Goal: Feedback & Contribution: Submit feedback/report problem

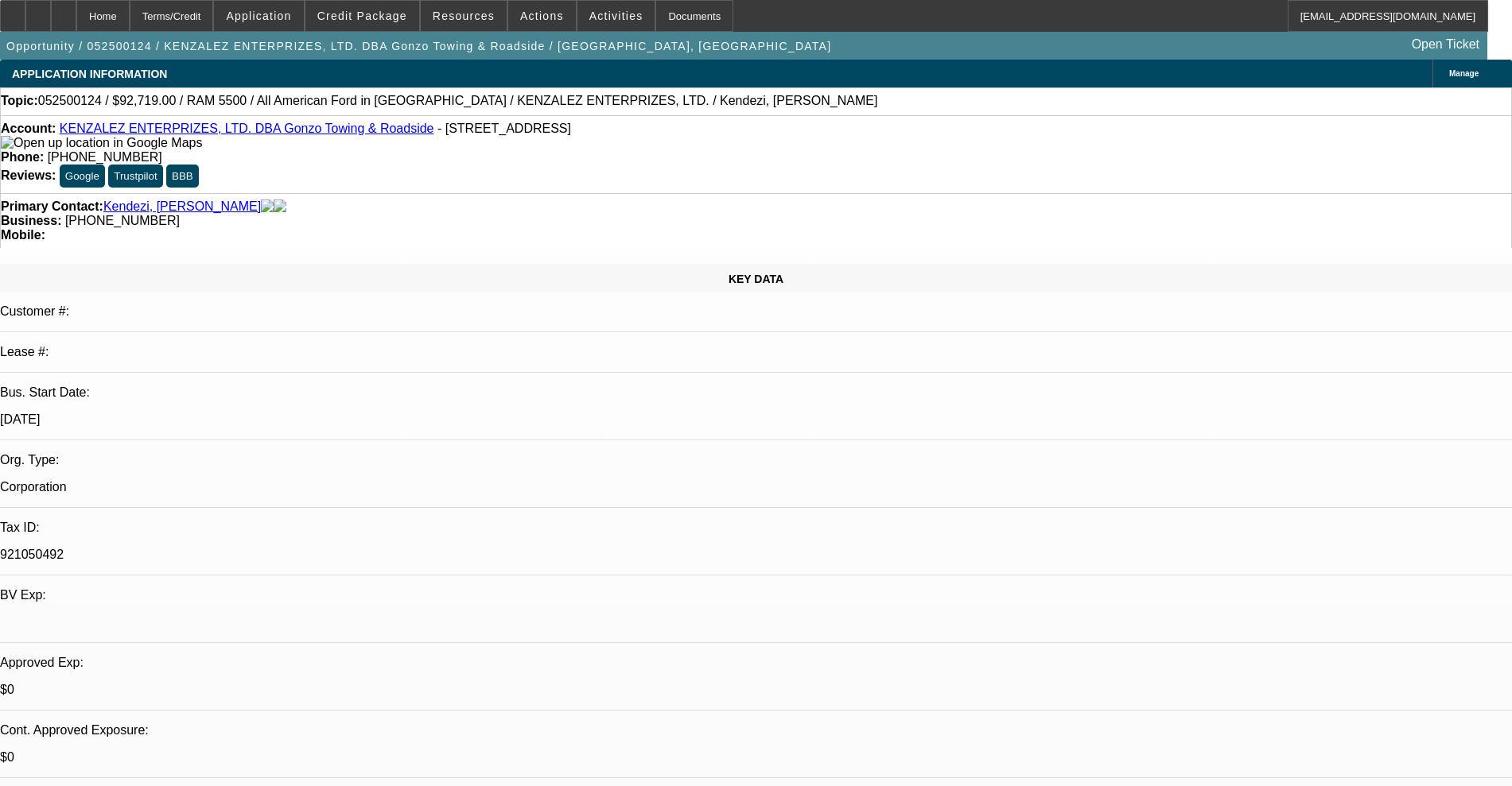
select select "0"
select select "2"
select select "0.1"
select select "4"
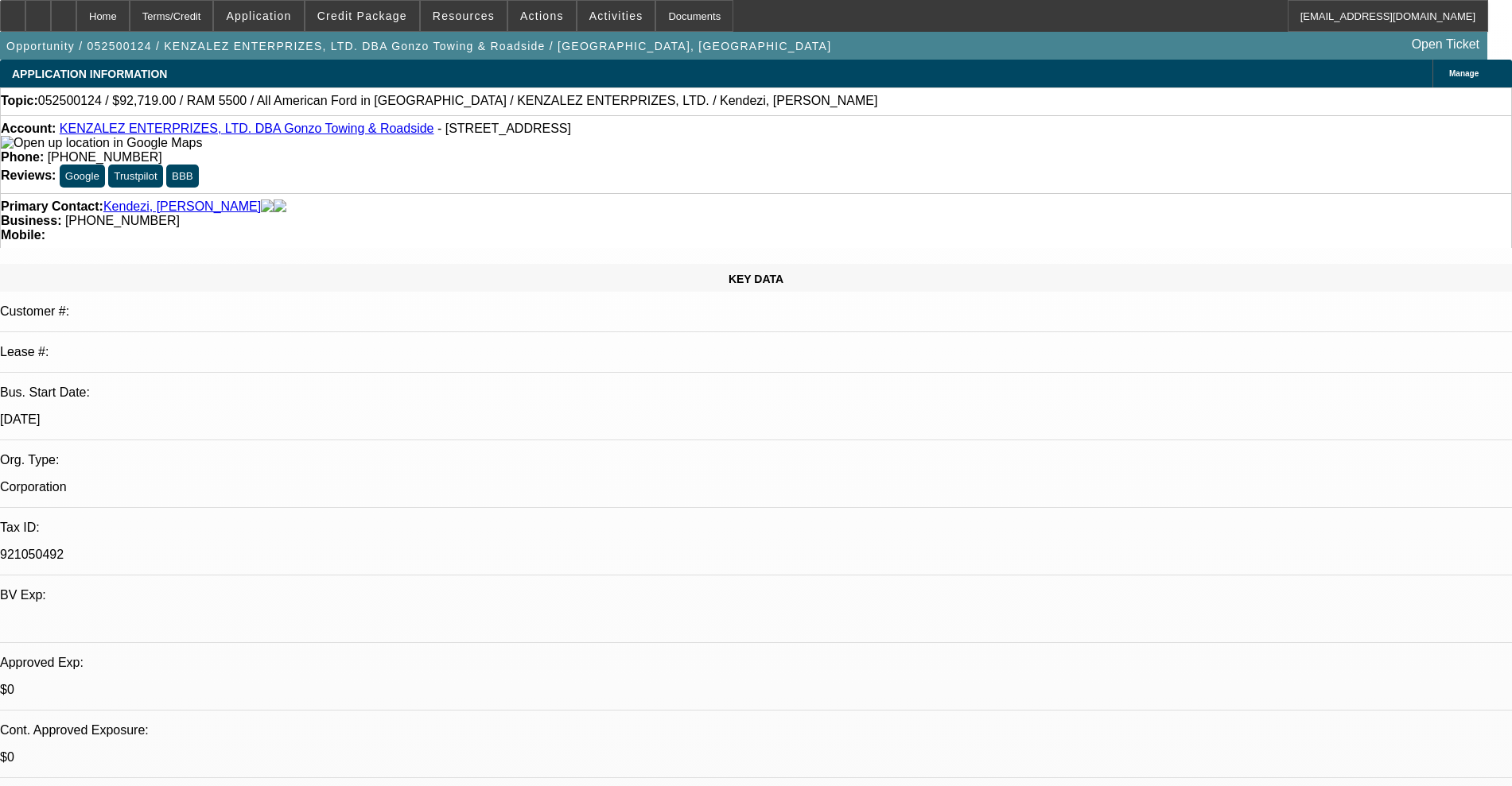
select select "0.1"
select select "2"
select select "0.1"
select select "4"
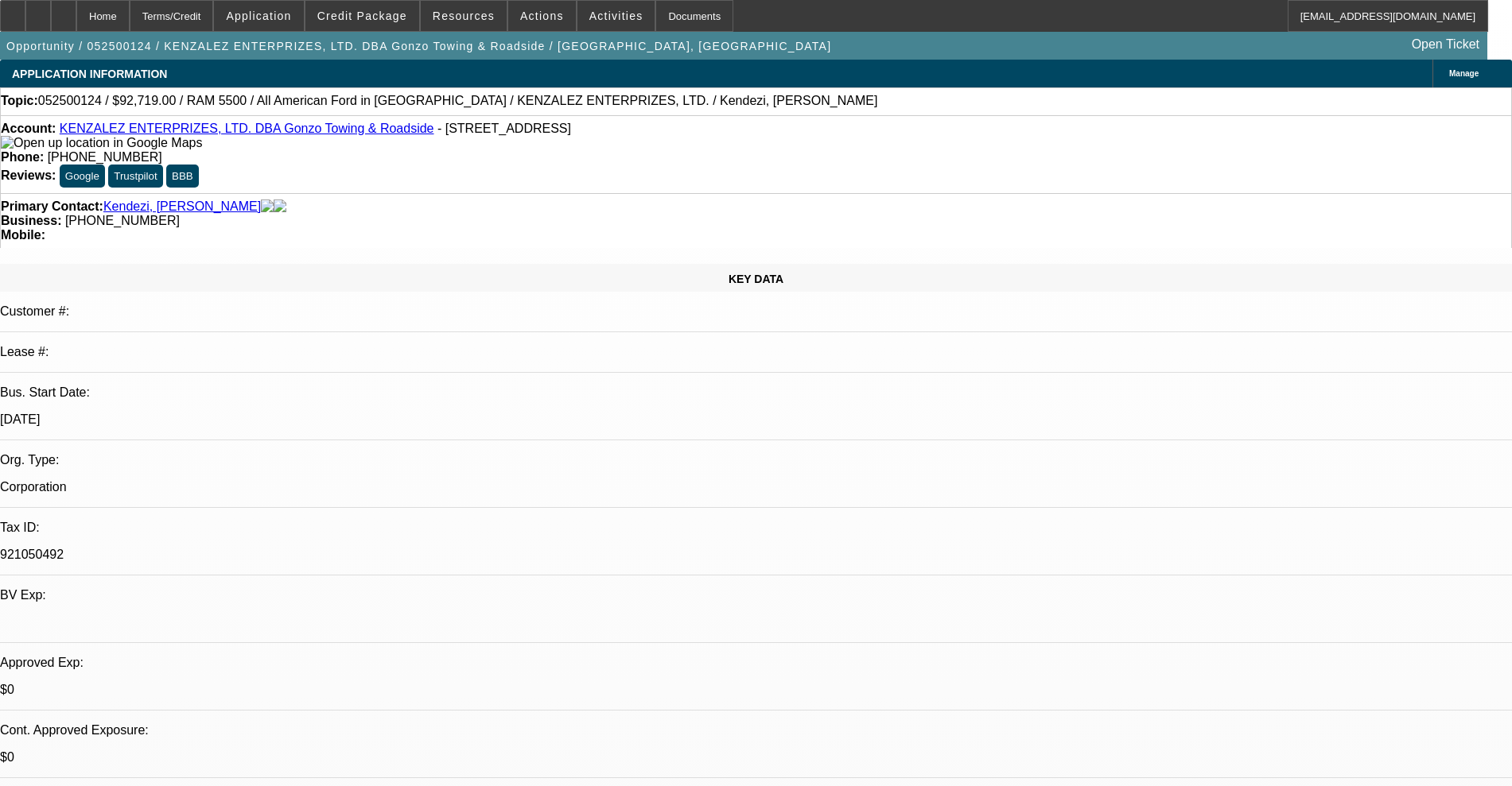
select select "0"
select select "2"
select select "0.1"
select select "4"
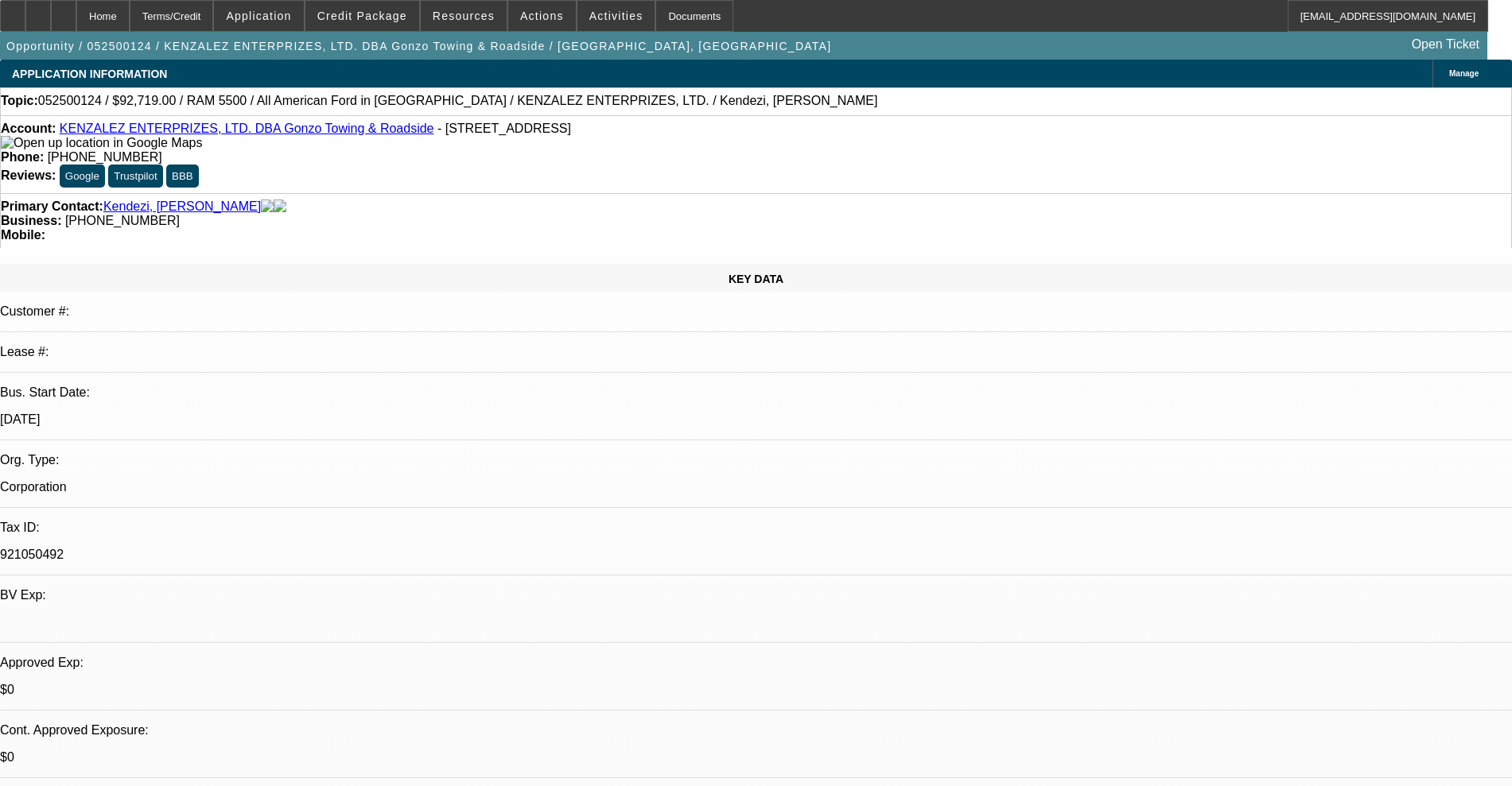
select select "2"
select select "0.1"
select select "4"
click at [540, 19] on span "Actions" at bounding box center [542, 16] width 43 height 13
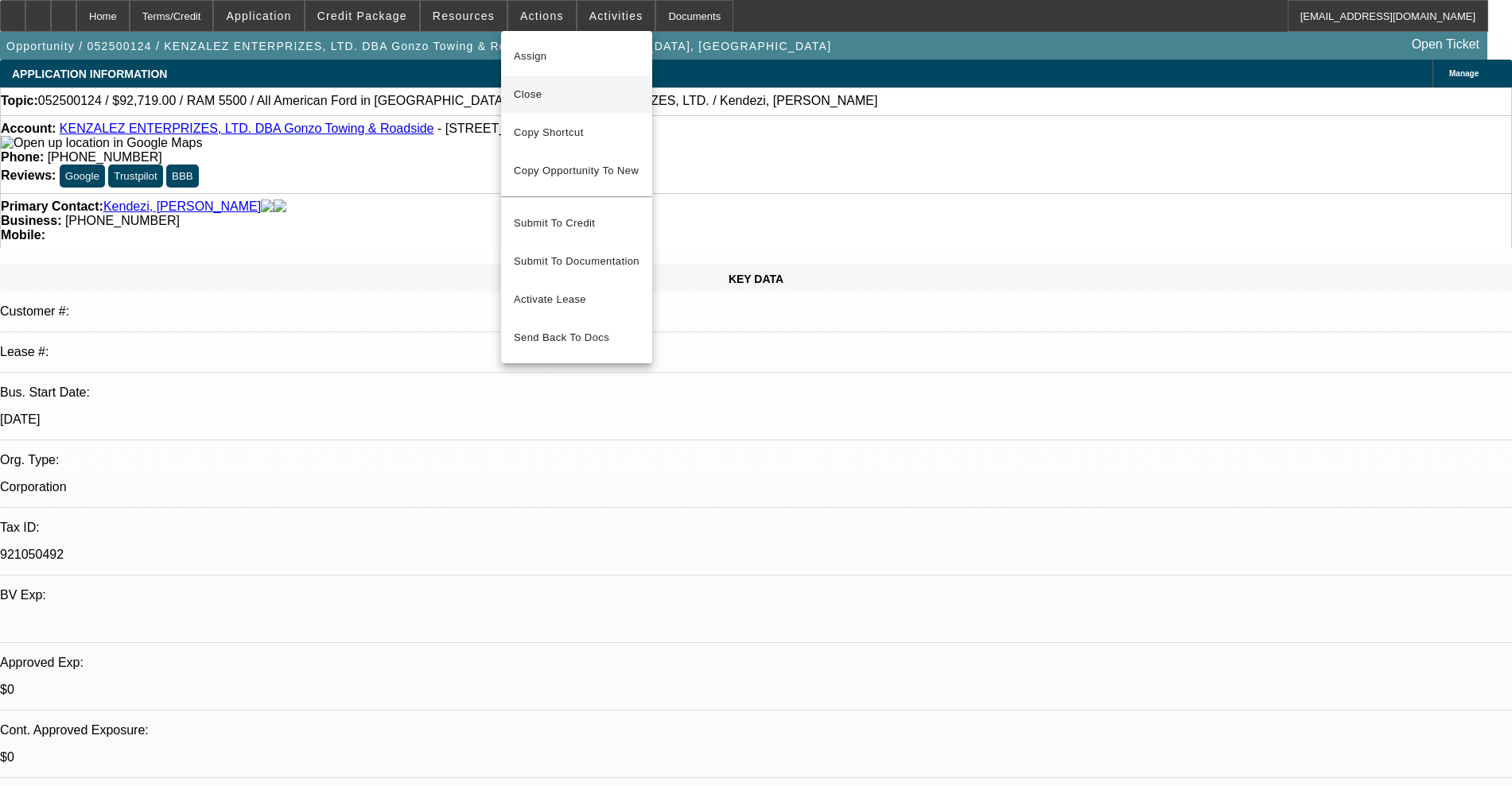
click at [577, 103] on span "Close" at bounding box center [577, 94] width 126 height 19
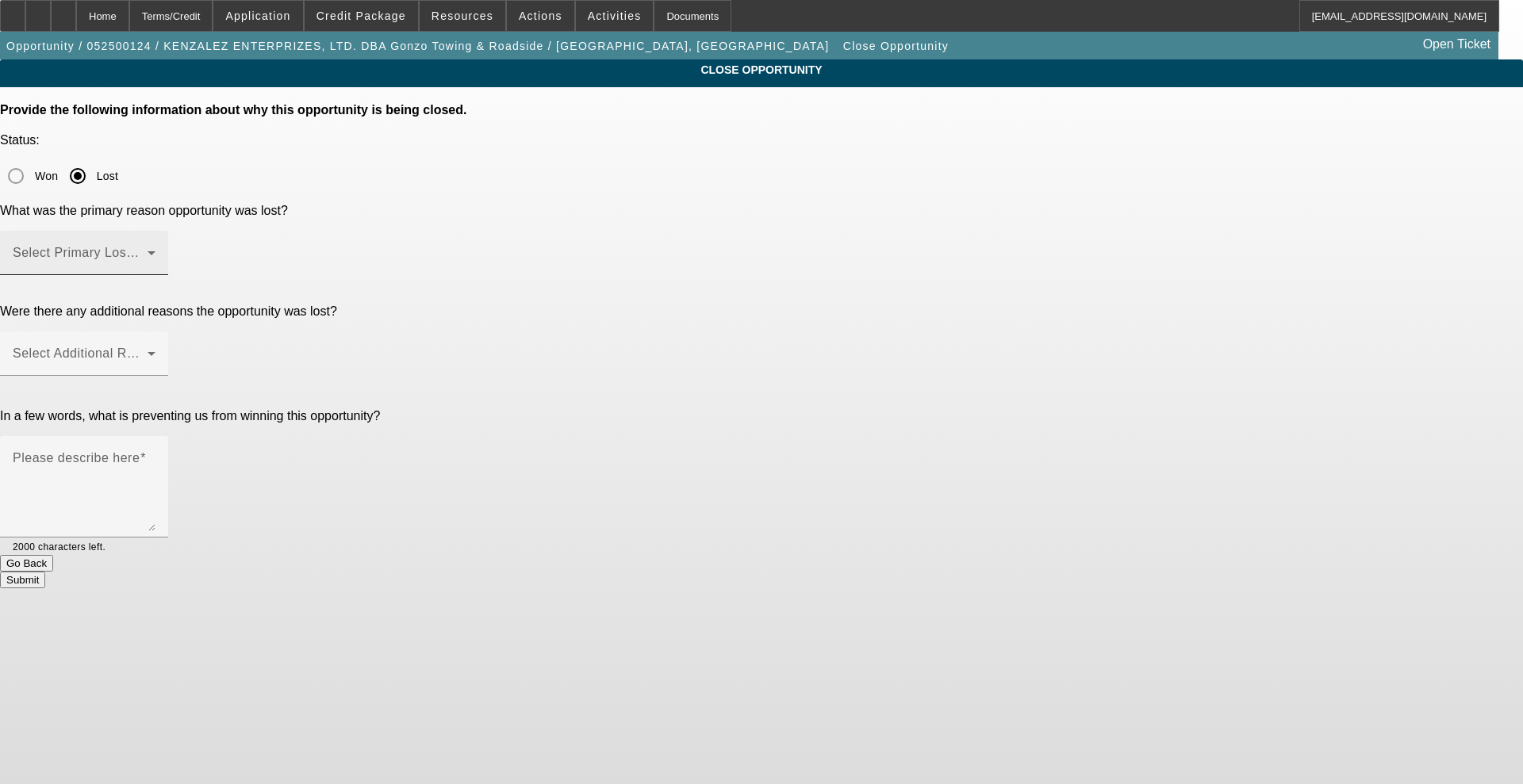
click at [147, 250] on span at bounding box center [80, 259] width 135 height 19
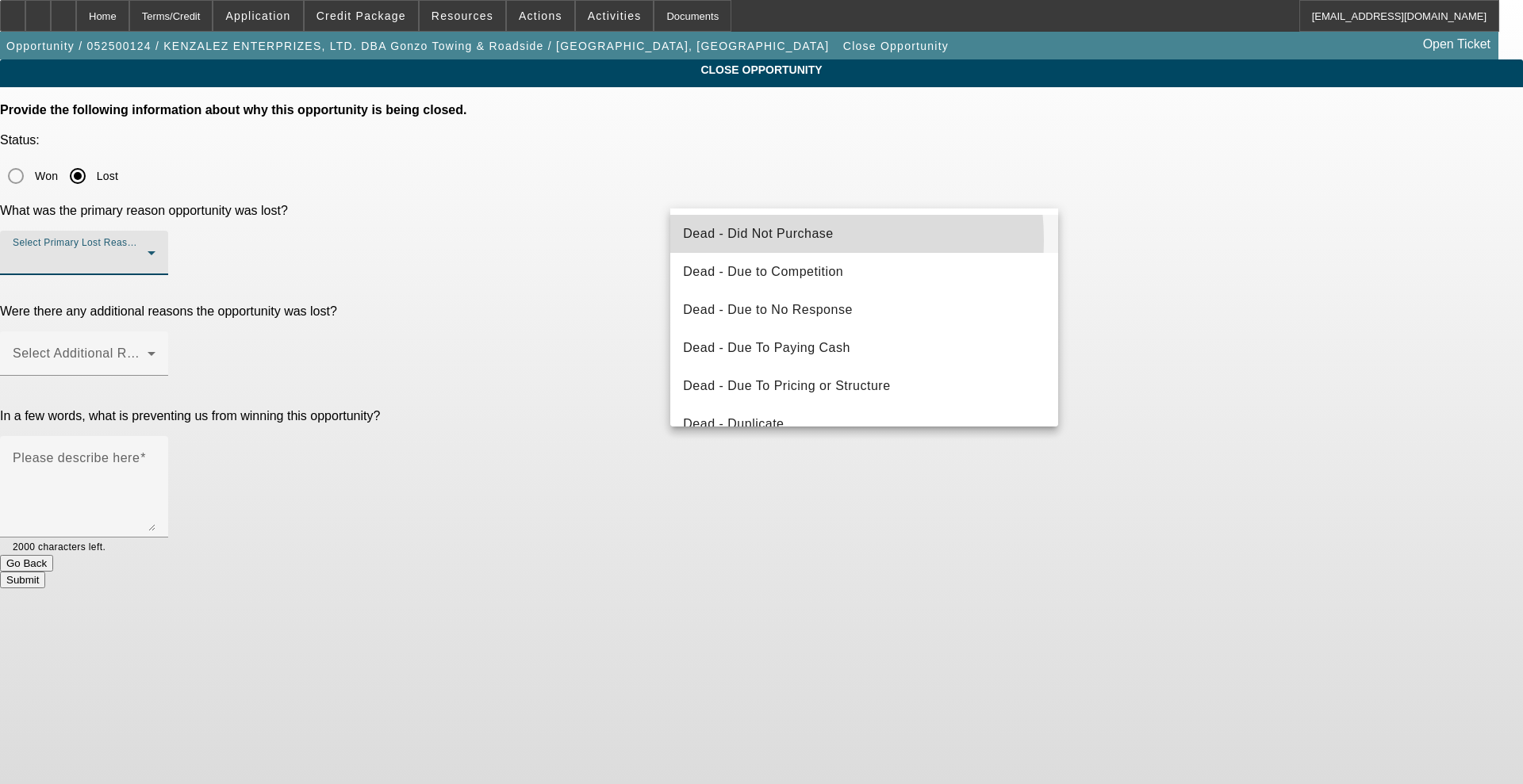
click at [759, 240] on span "Dead - Did Not Purchase" at bounding box center [757, 234] width 150 height 19
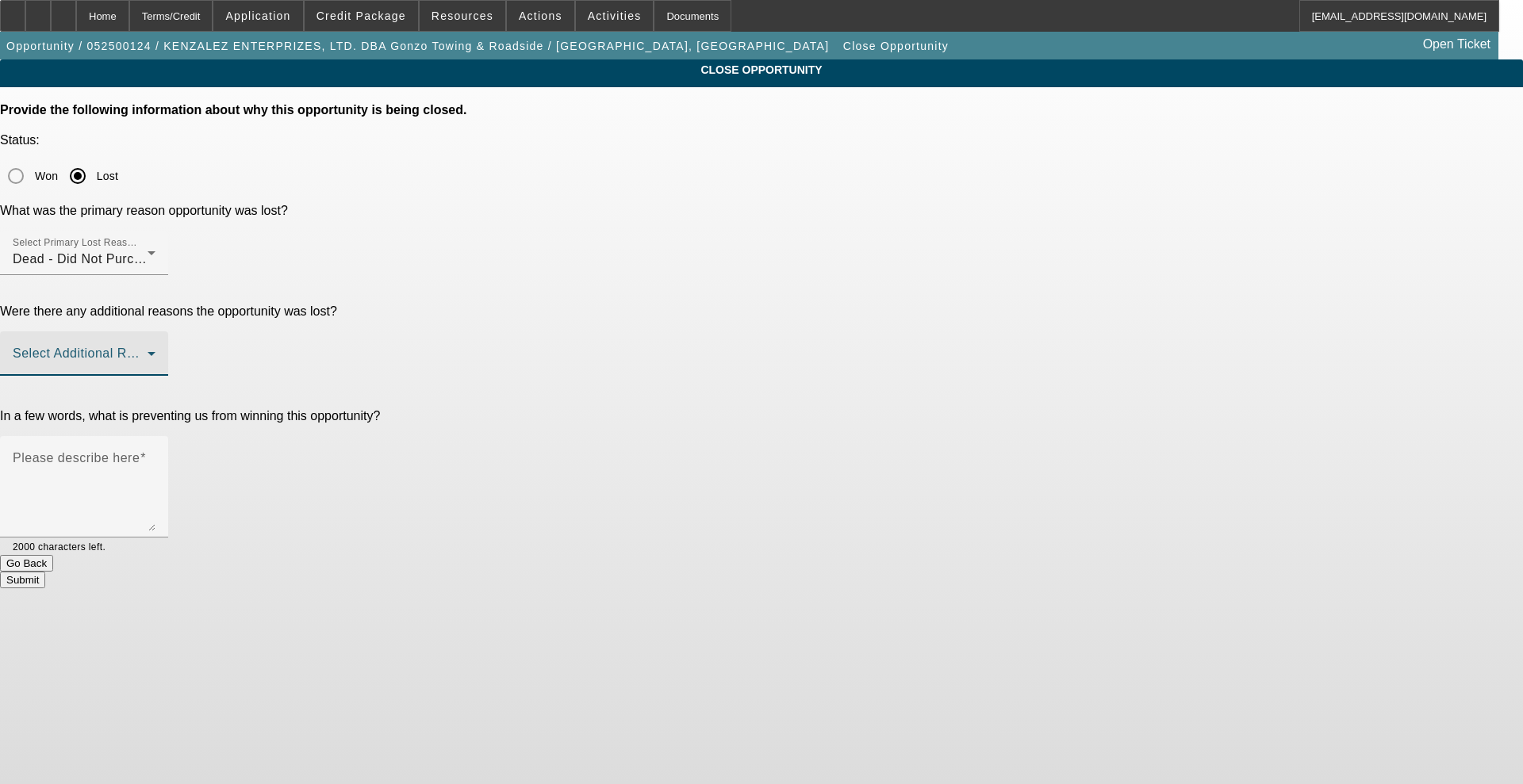
click at [147, 350] on span at bounding box center [80, 359] width 135 height 19
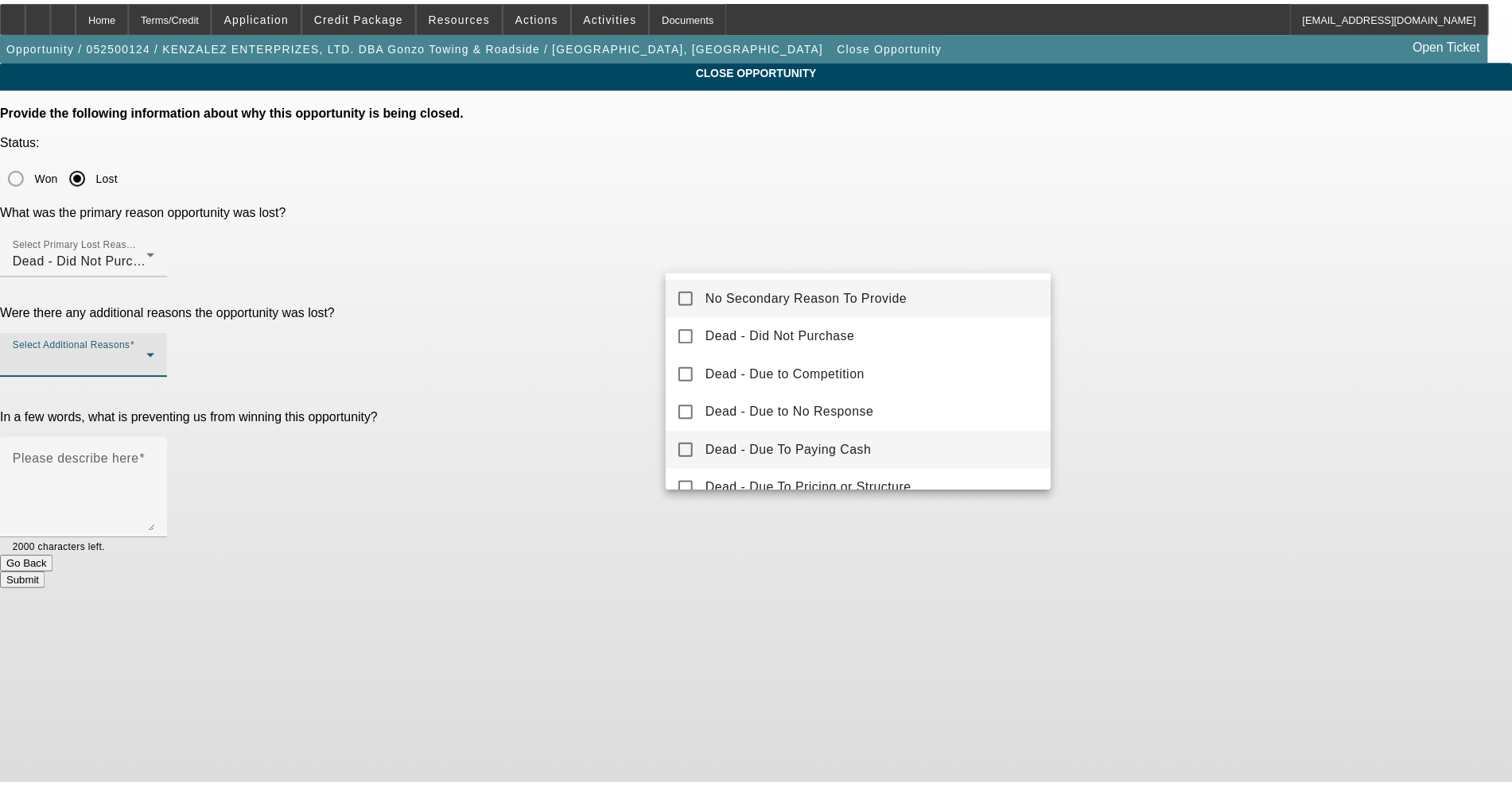
scroll to position [100, 0]
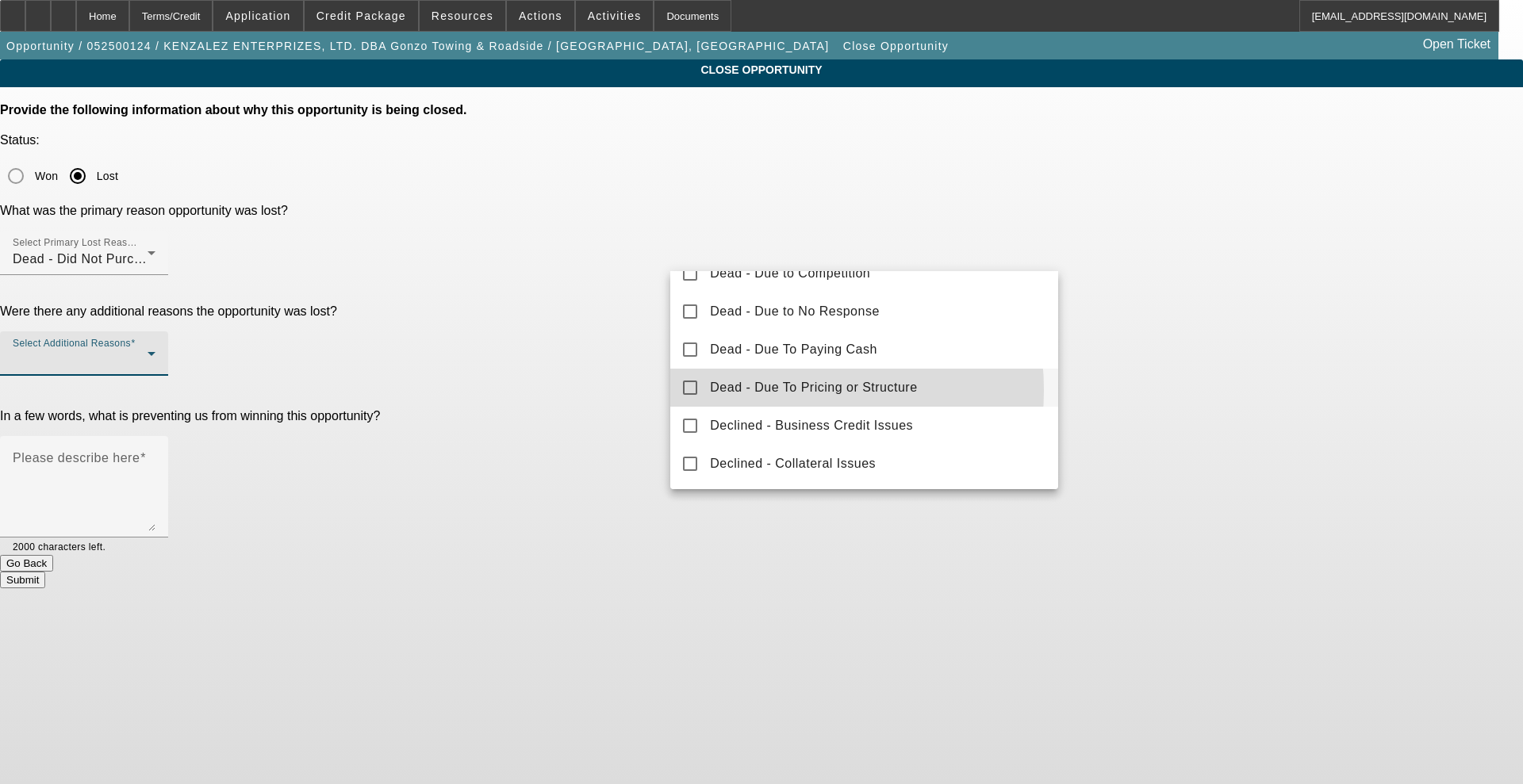
click at [754, 390] on span "Dead - Due To Pricing or Structure" at bounding box center [813, 388] width 207 height 19
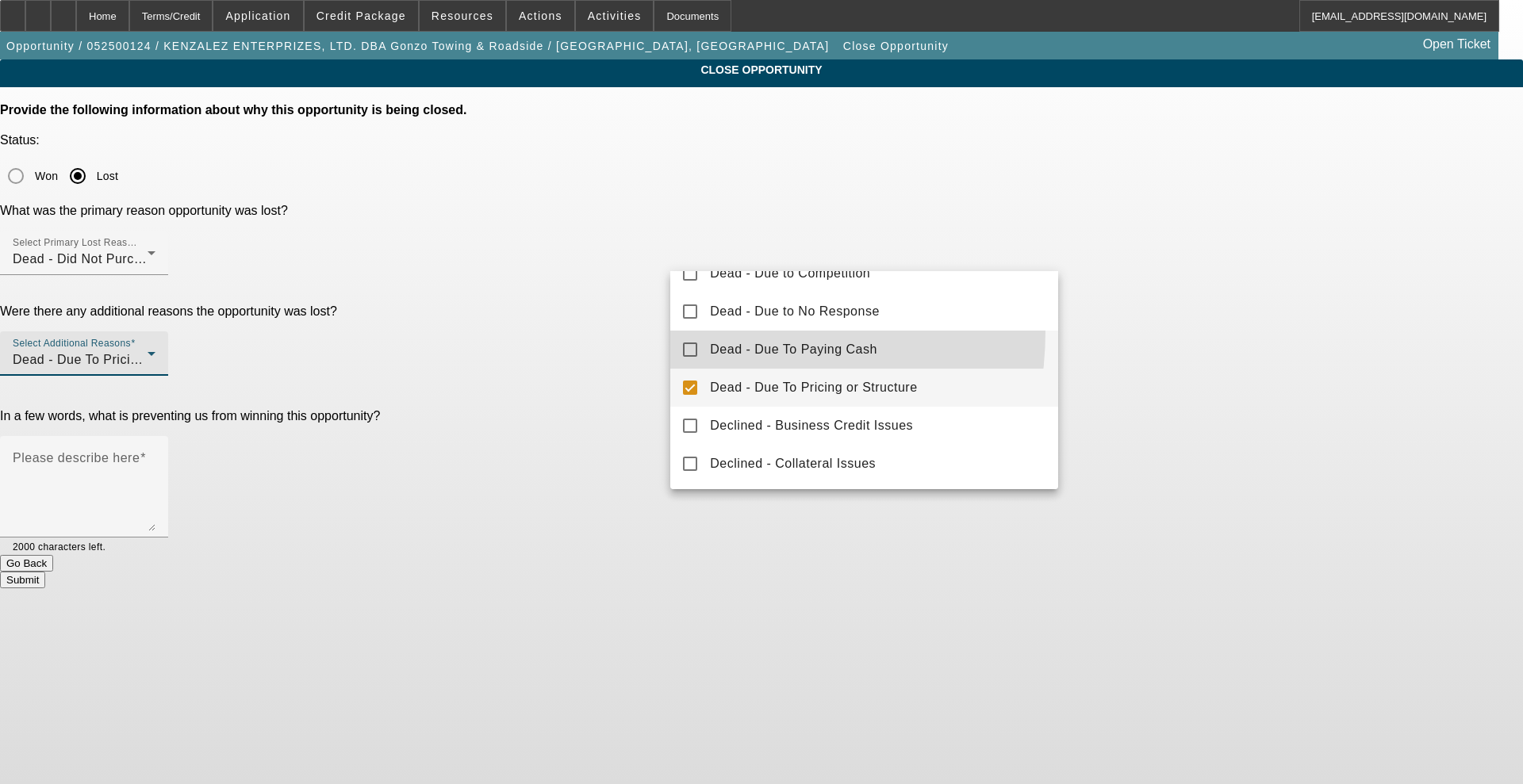
click at [675, 331] on mat-option "Dead - Due To Paying Cash" at bounding box center [863, 349] width 388 height 38
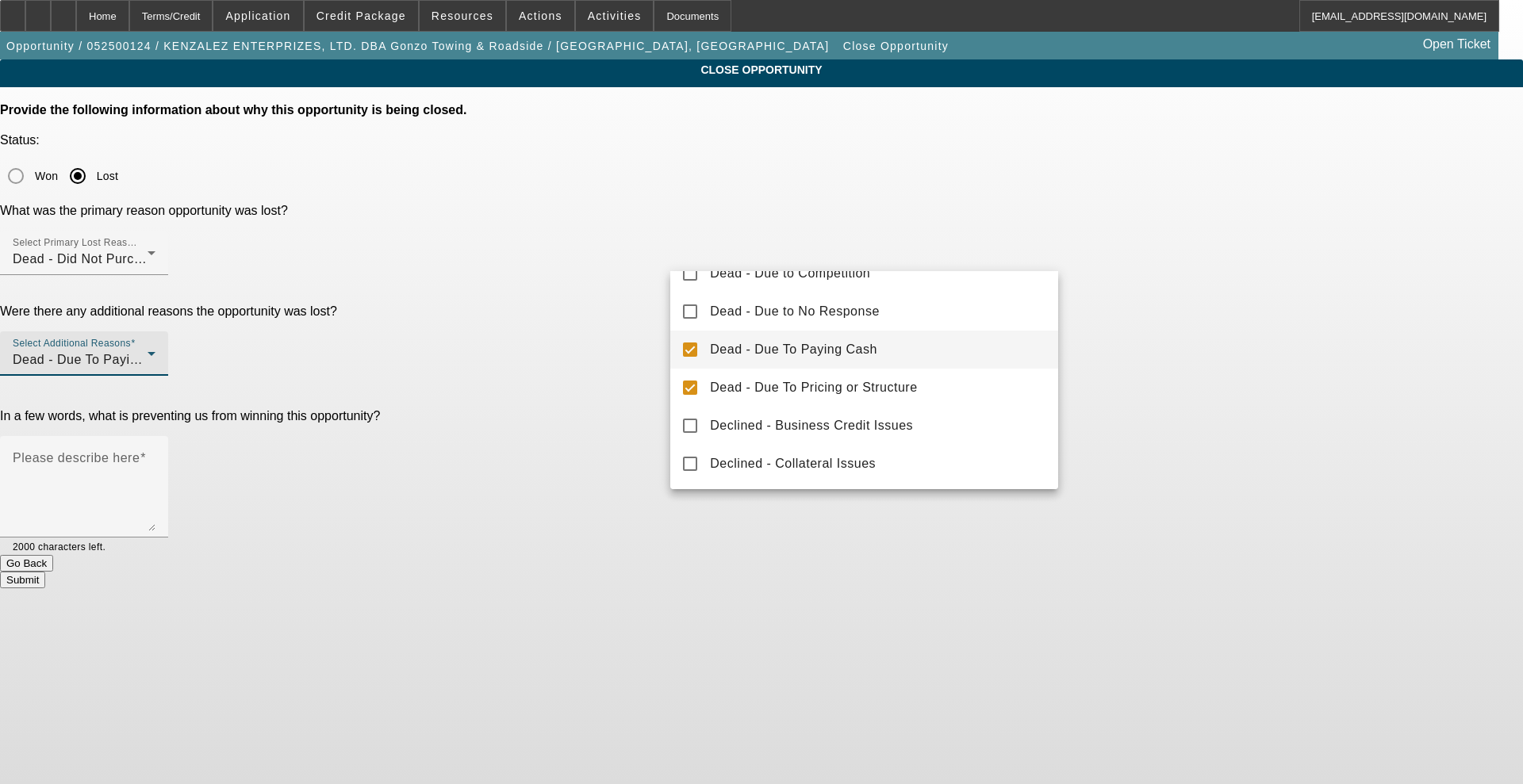
click at [698, 345] on mat-option "Dead - Due To Paying Cash" at bounding box center [863, 349] width 388 height 38
click at [618, 345] on div at bounding box center [761, 392] width 1523 height 784
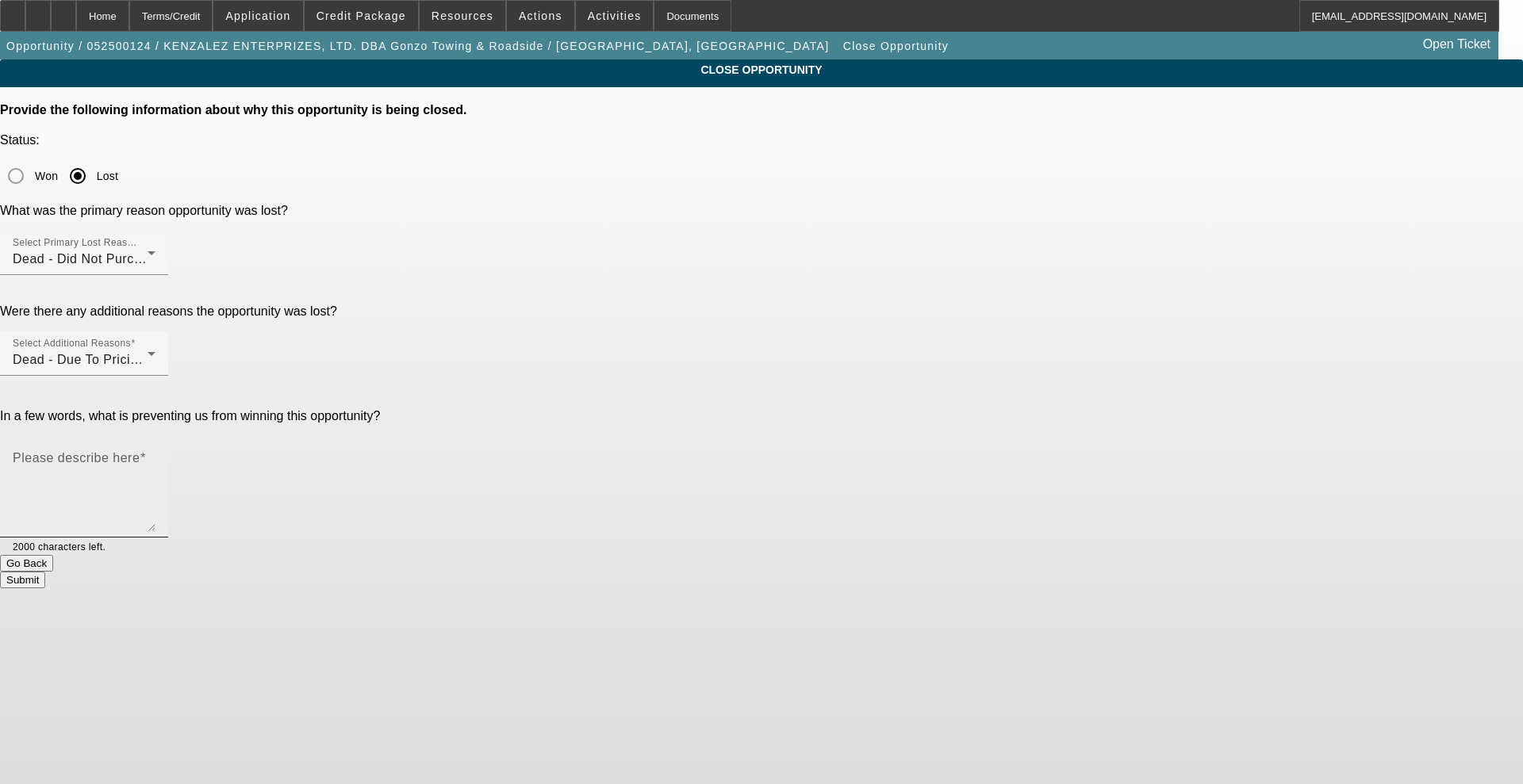
click at [156, 455] on textarea "Please describe here" at bounding box center [84, 493] width 143 height 76
type textarea "cust didnt have down payment"
click at [129, 28] on div "Home" at bounding box center [103, 16] width 53 height 31
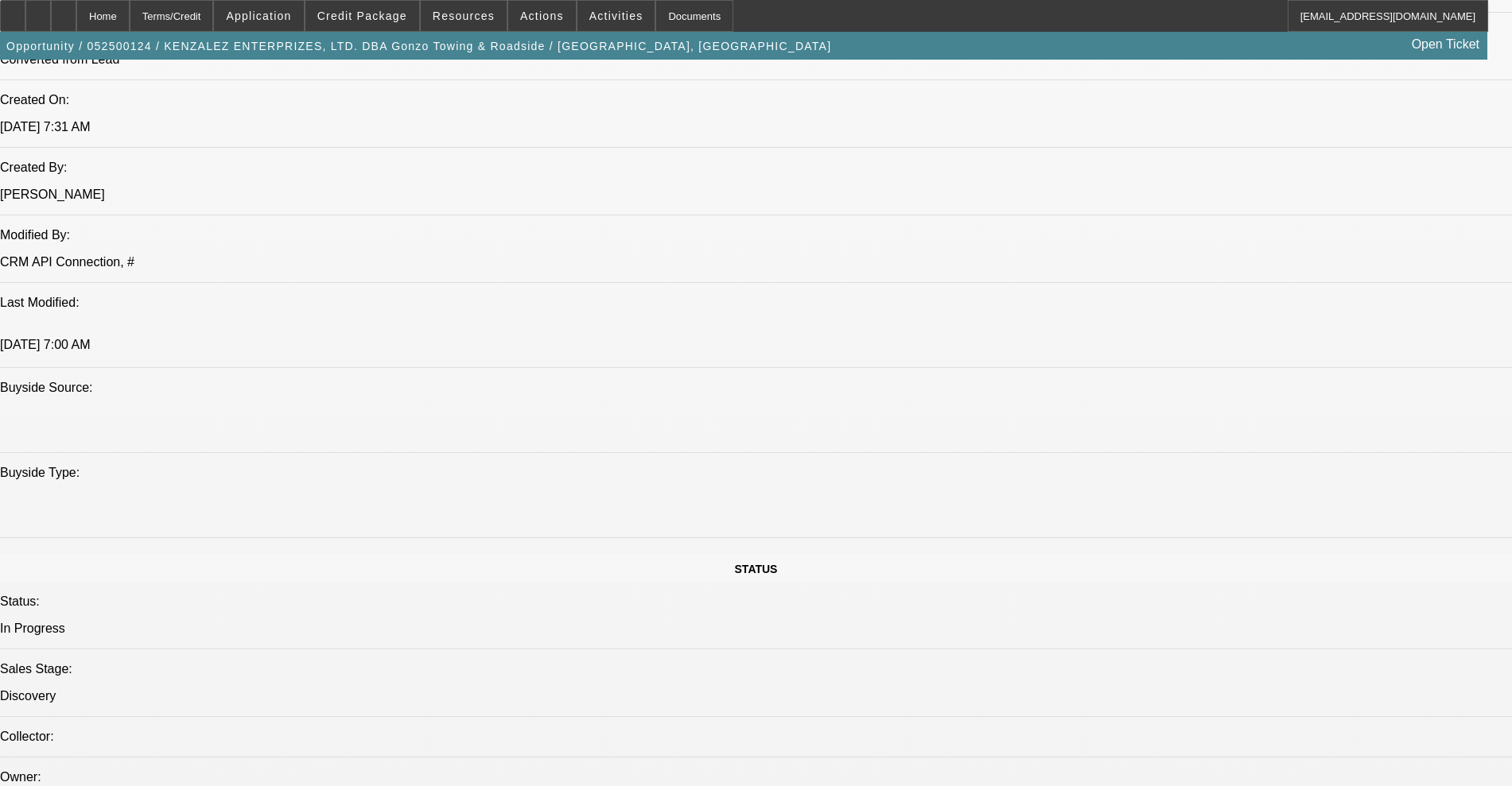
select select "0"
select select "2"
select select "0.1"
select select "4"
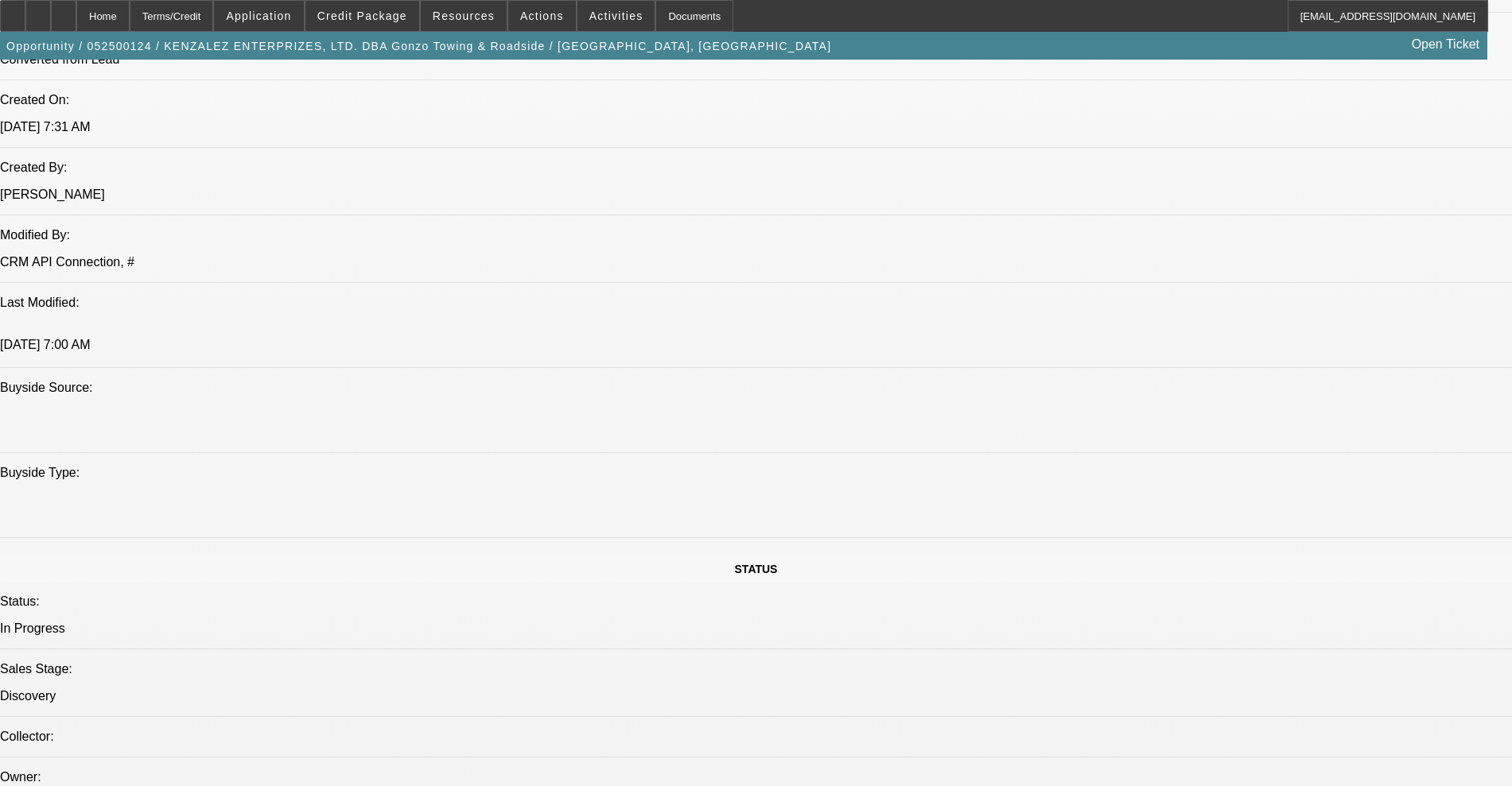
select select "0.1"
select select "2"
select select "0.1"
select select "4"
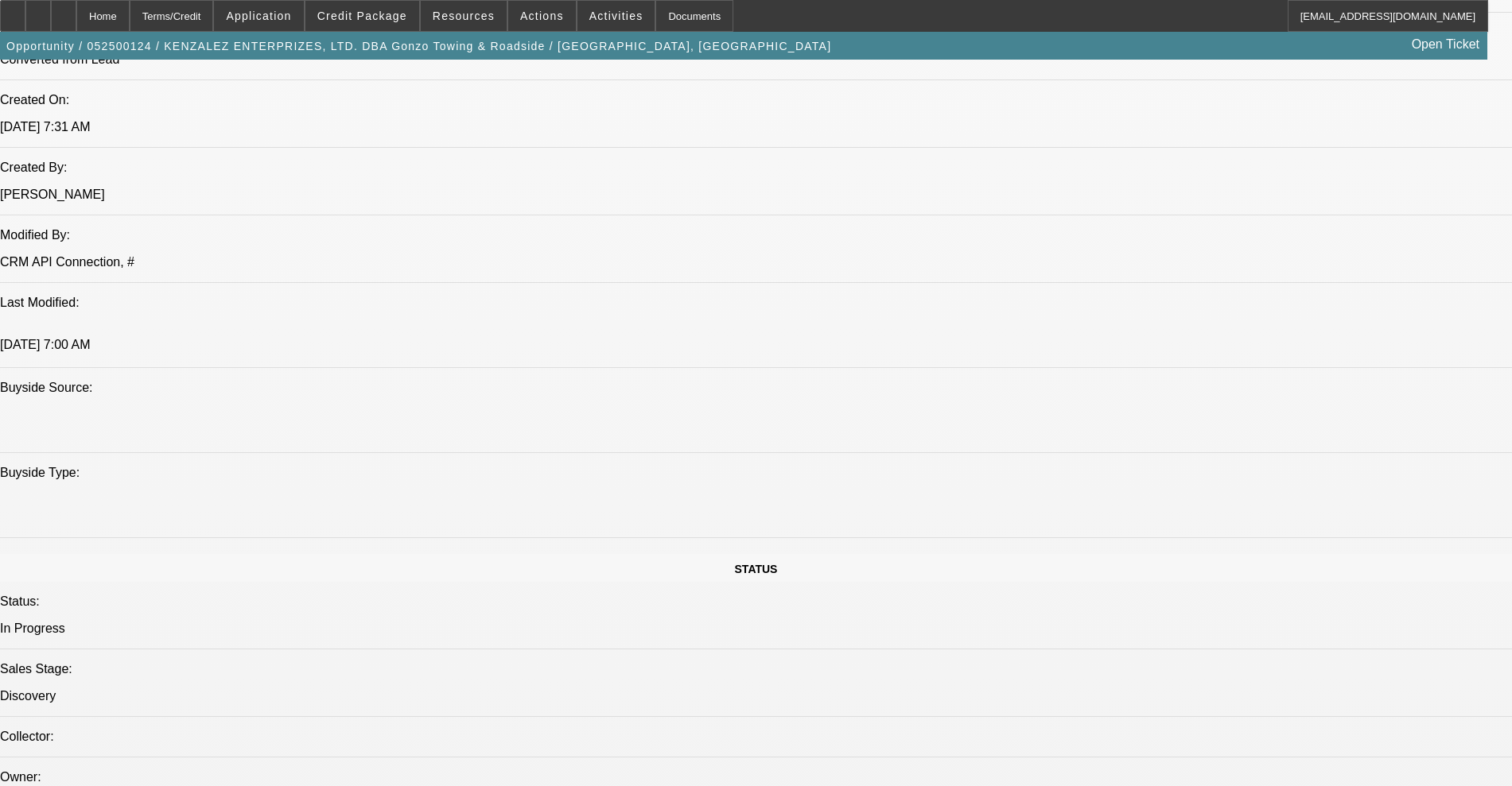
select select "0"
select select "2"
select select "0.1"
select select "4"
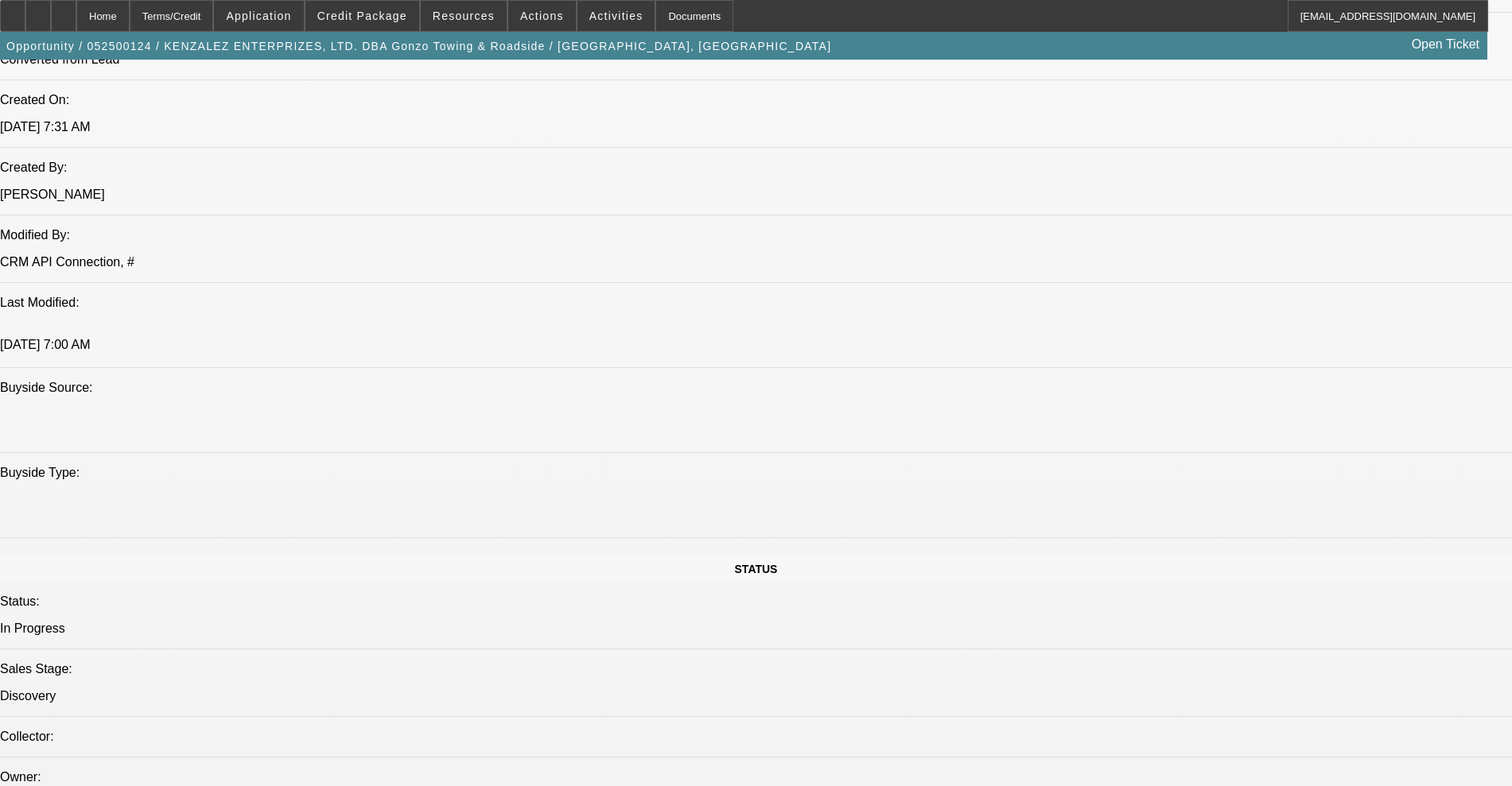
select select "2"
select select "0.1"
select select "4"
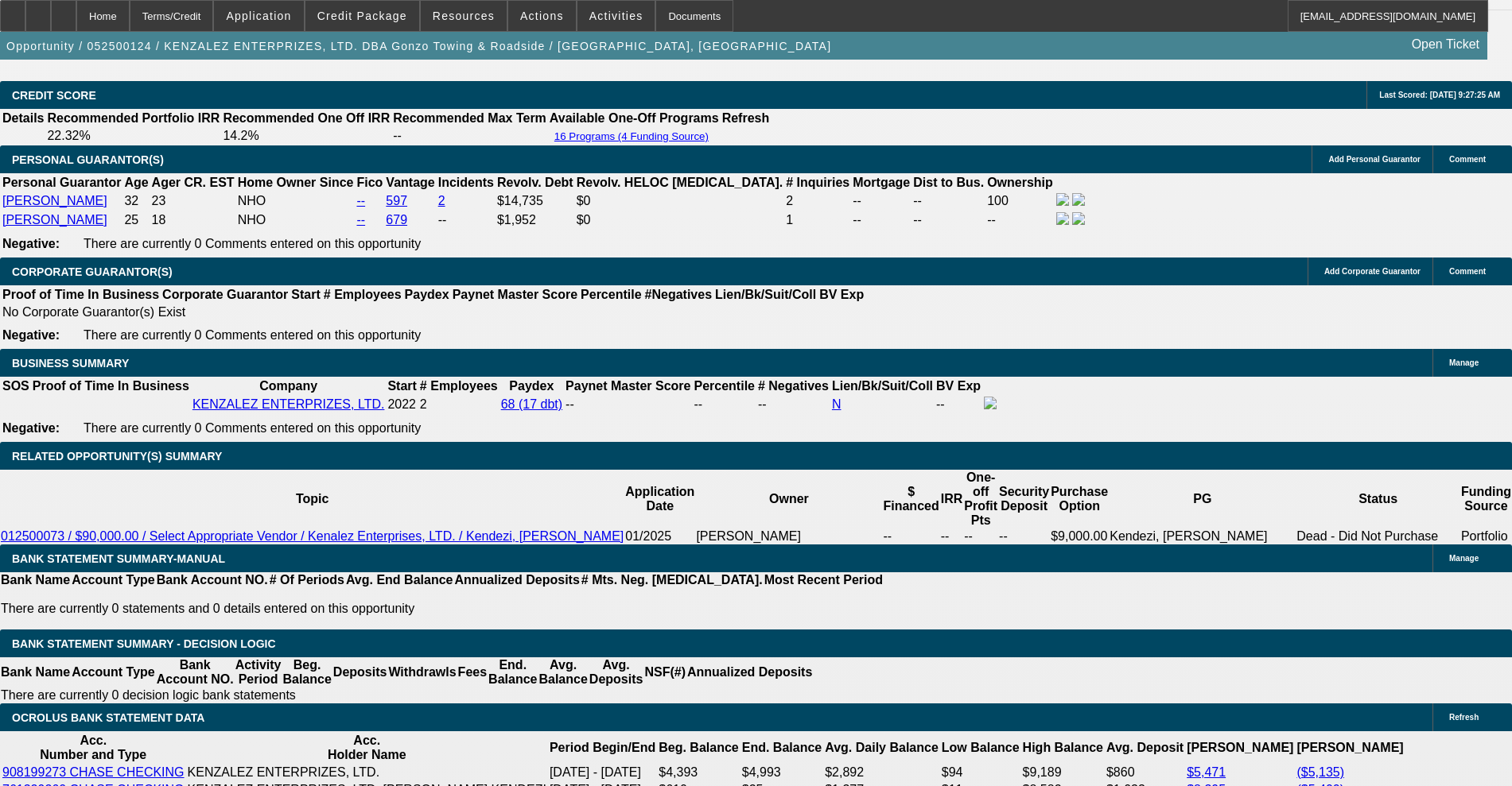
scroll to position [2286, 0]
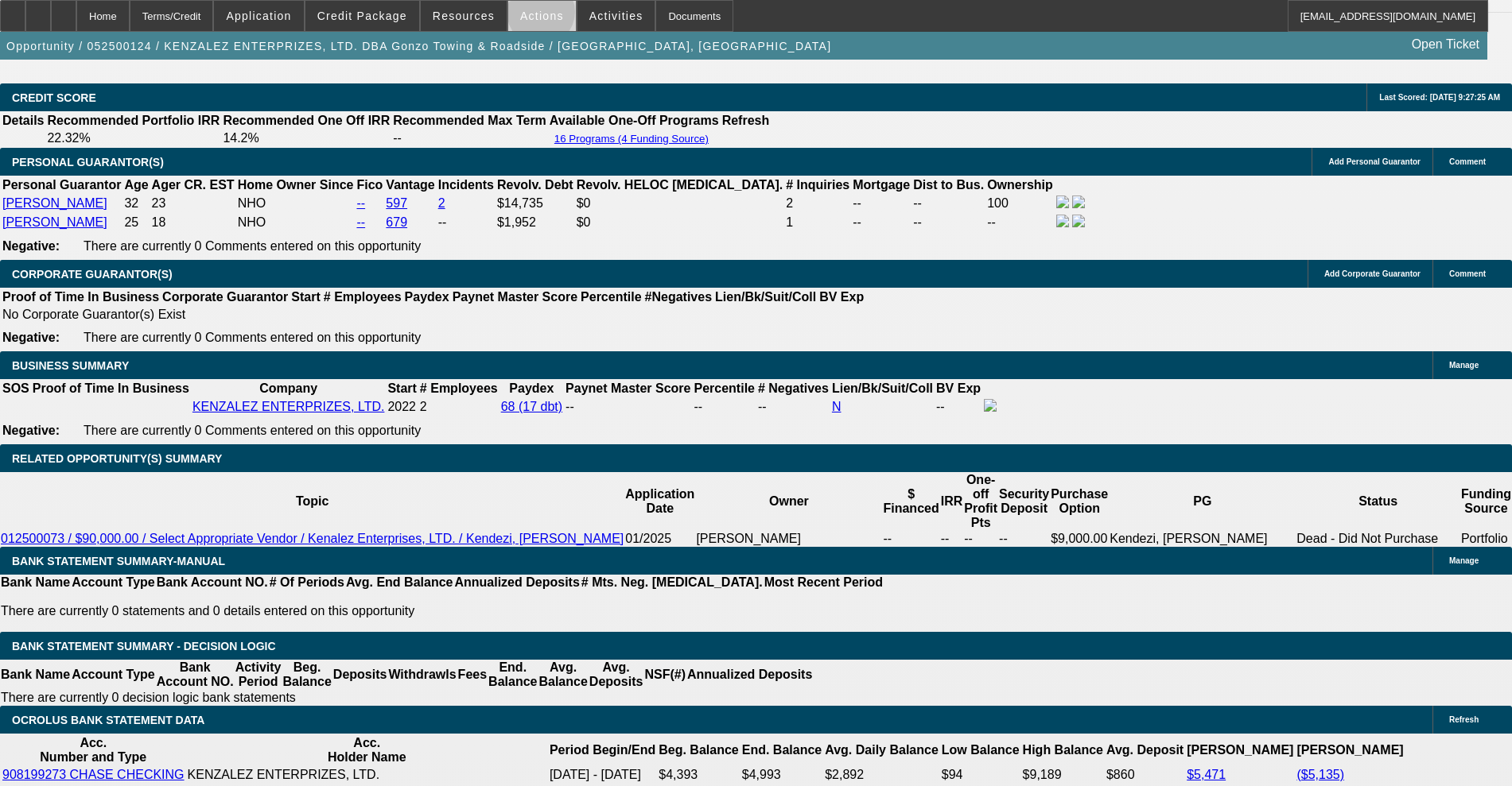
click at [534, 16] on span "Actions" at bounding box center [542, 16] width 43 height 13
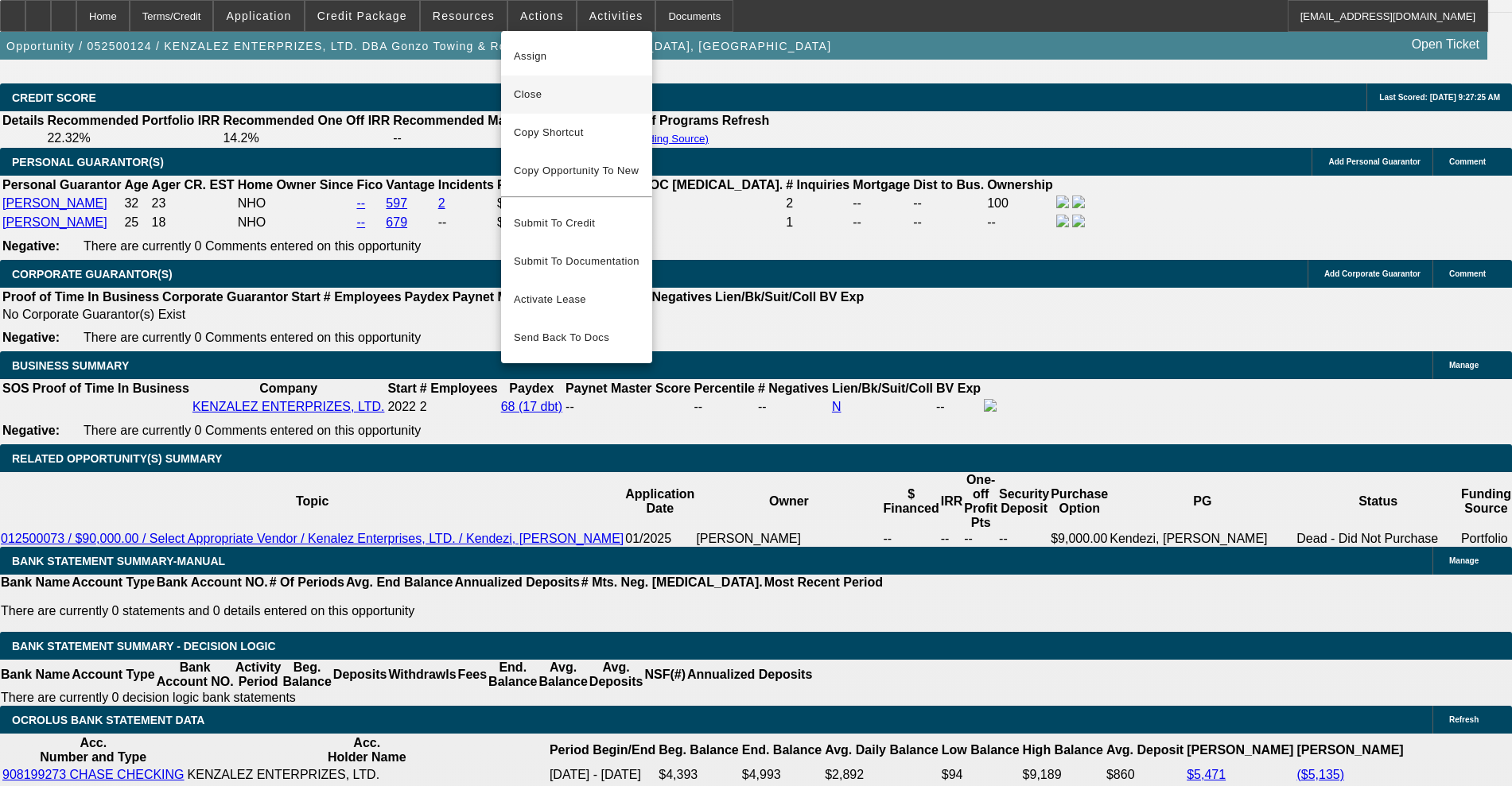
click at [550, 87] on span "Close" at bounding box center [577, 94] width 126 height 19
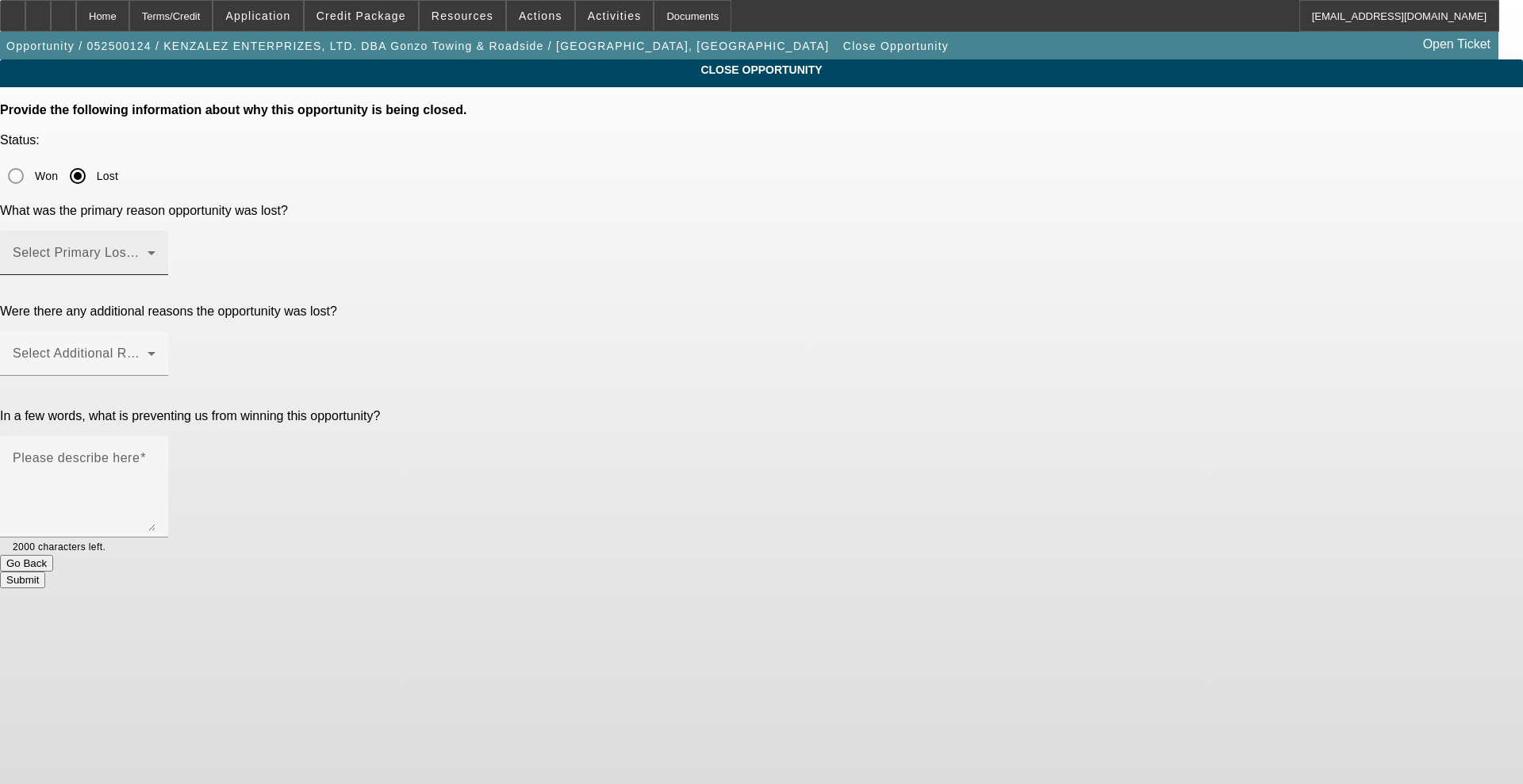
click at [156, 230] on div "Select Primary Lost Reason" at bounding box center [84, 252] width 143 height 44
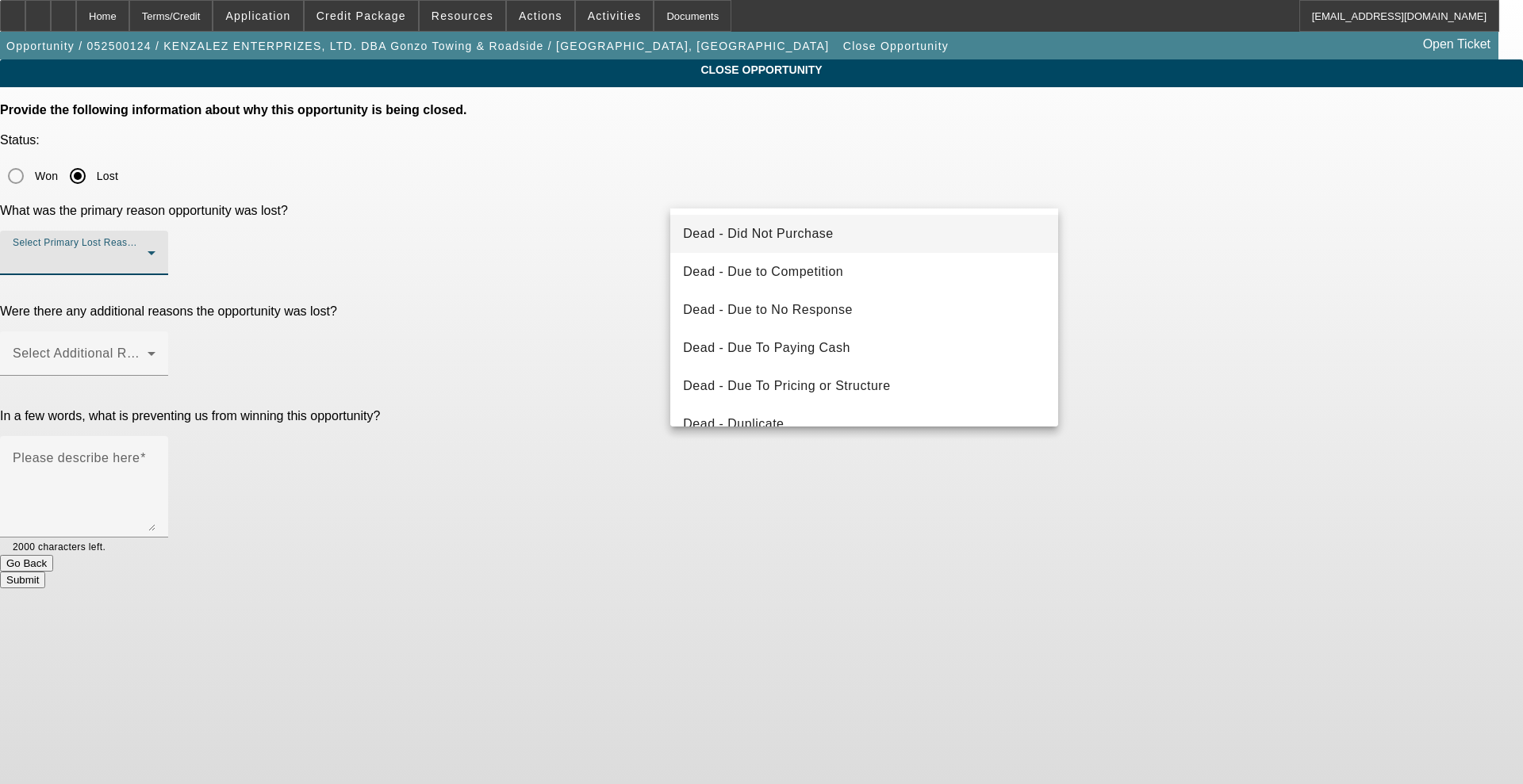
click at [742, 225] on span "Dead - Did Not Purchase" at bounding box center [757, 234] width 150 height 19
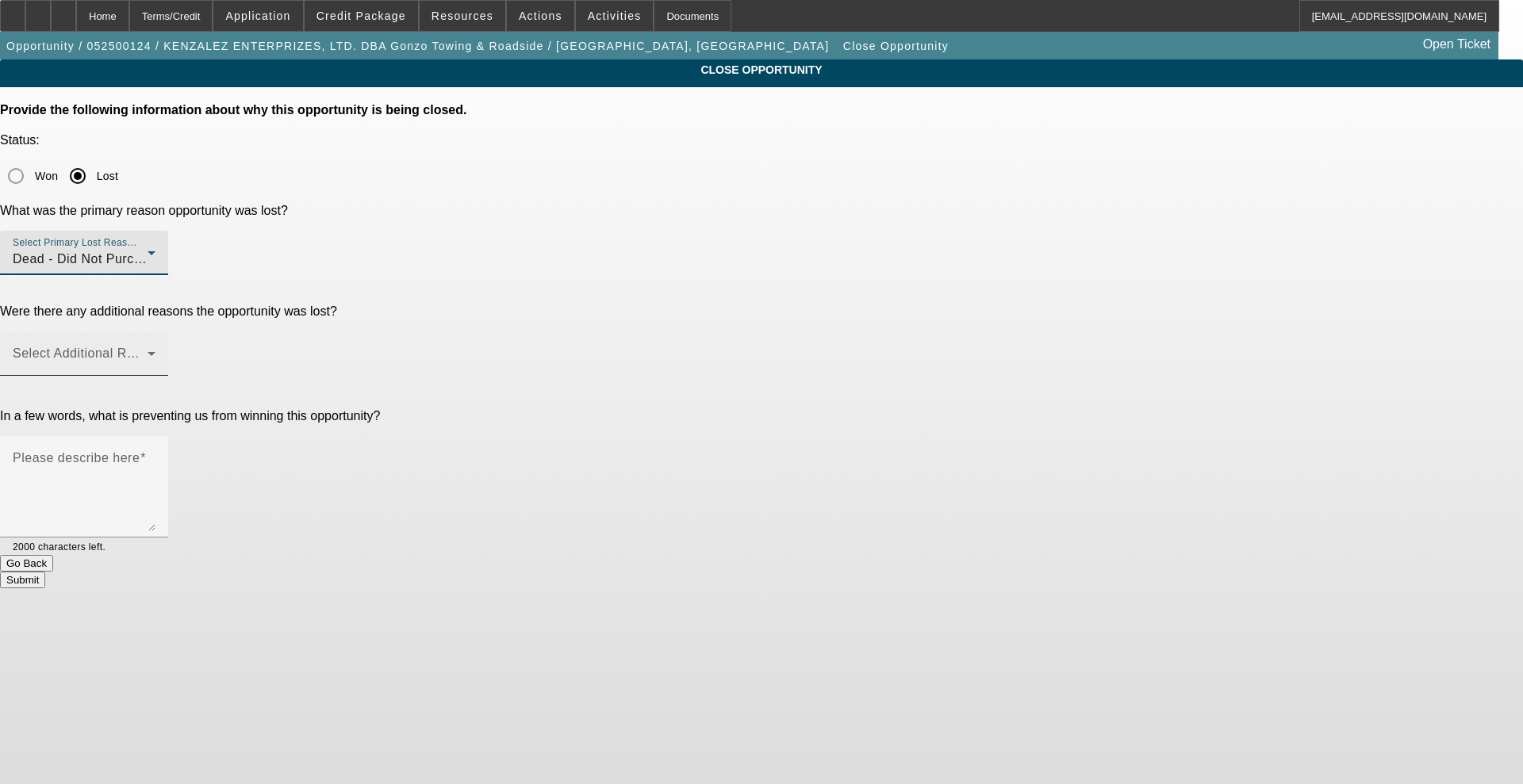
click at [147, 350] on span at bounding box center [80, 359] width 135 height 19
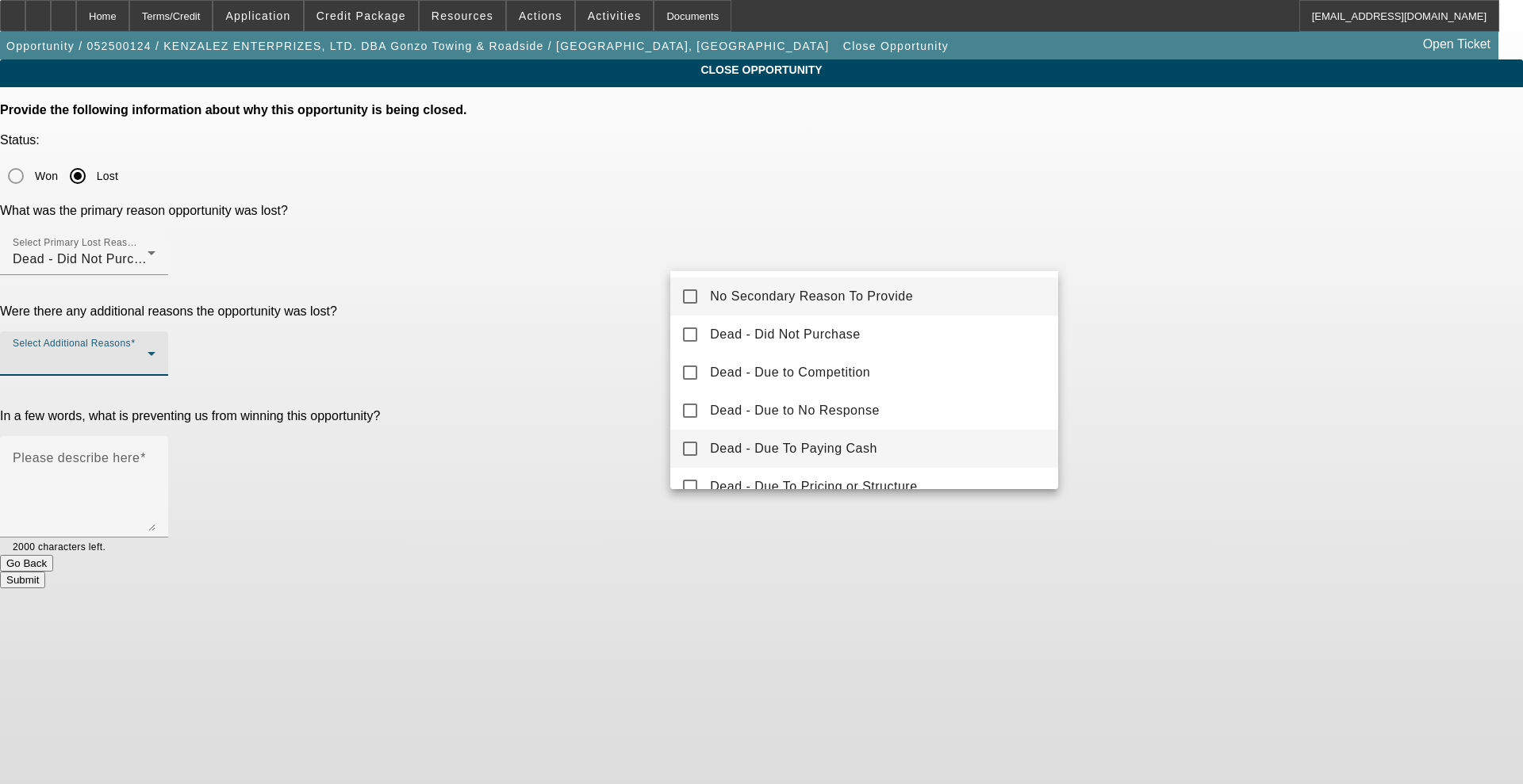
scroll to position [99, 0]
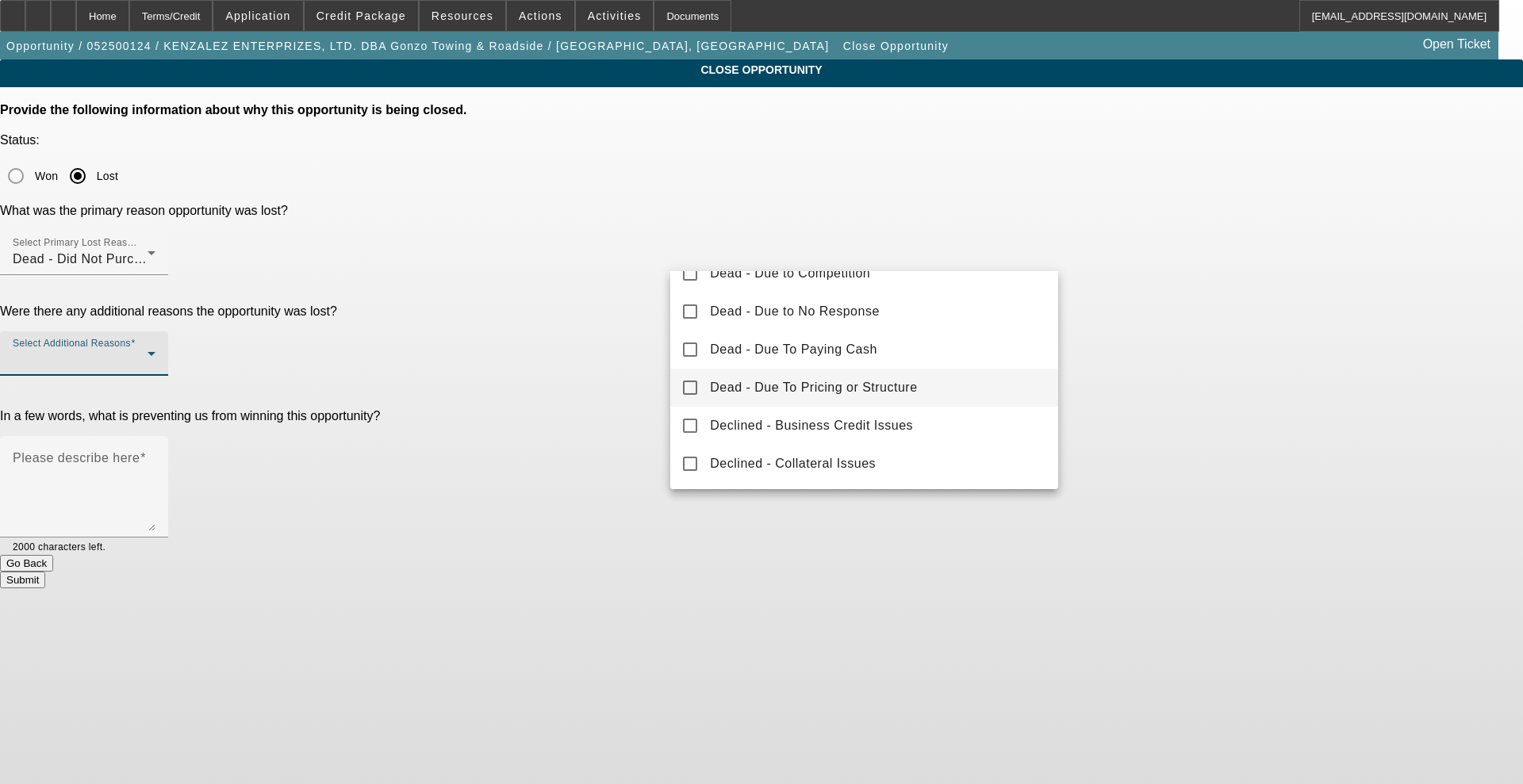
click at [746, 394] on span "Dead - Due To Pricing or Structure" at bounding box center [813, 388] width 207 height 19
click at [592, 322] on div at bounding box center [761, 392] width 1523 height 784
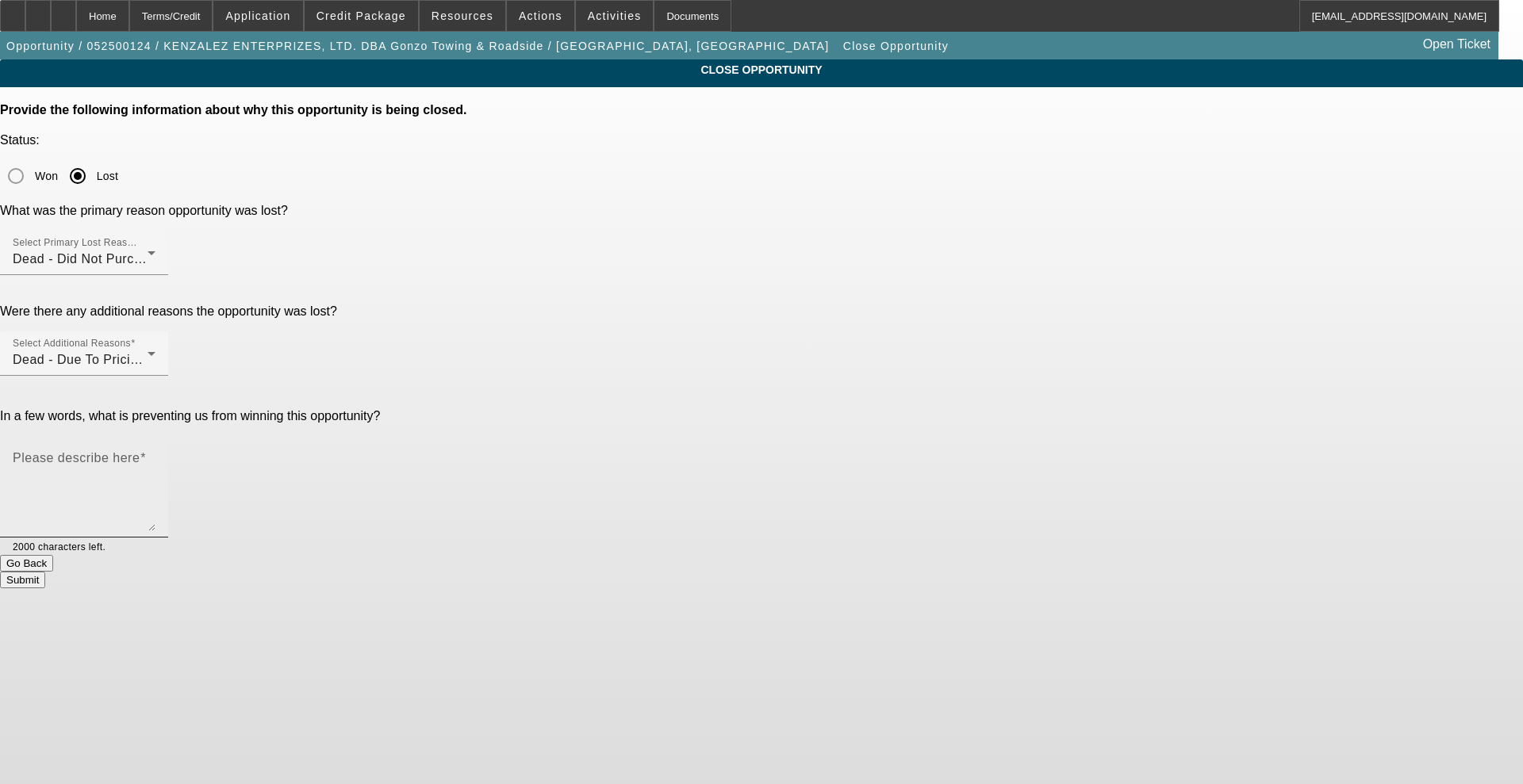
click at [139, 451] on mat-label "Please describe here" at bounding box center [76, 458] width 127 height 14
click at [156, 455] on textarea "Please describe here" at bounding box center [84, 493] width 143 height 76
type textarea "doesnt have down payment"
click at [45, 572] on button "Submit" at bounding box center [22, 580] width 45 height 17
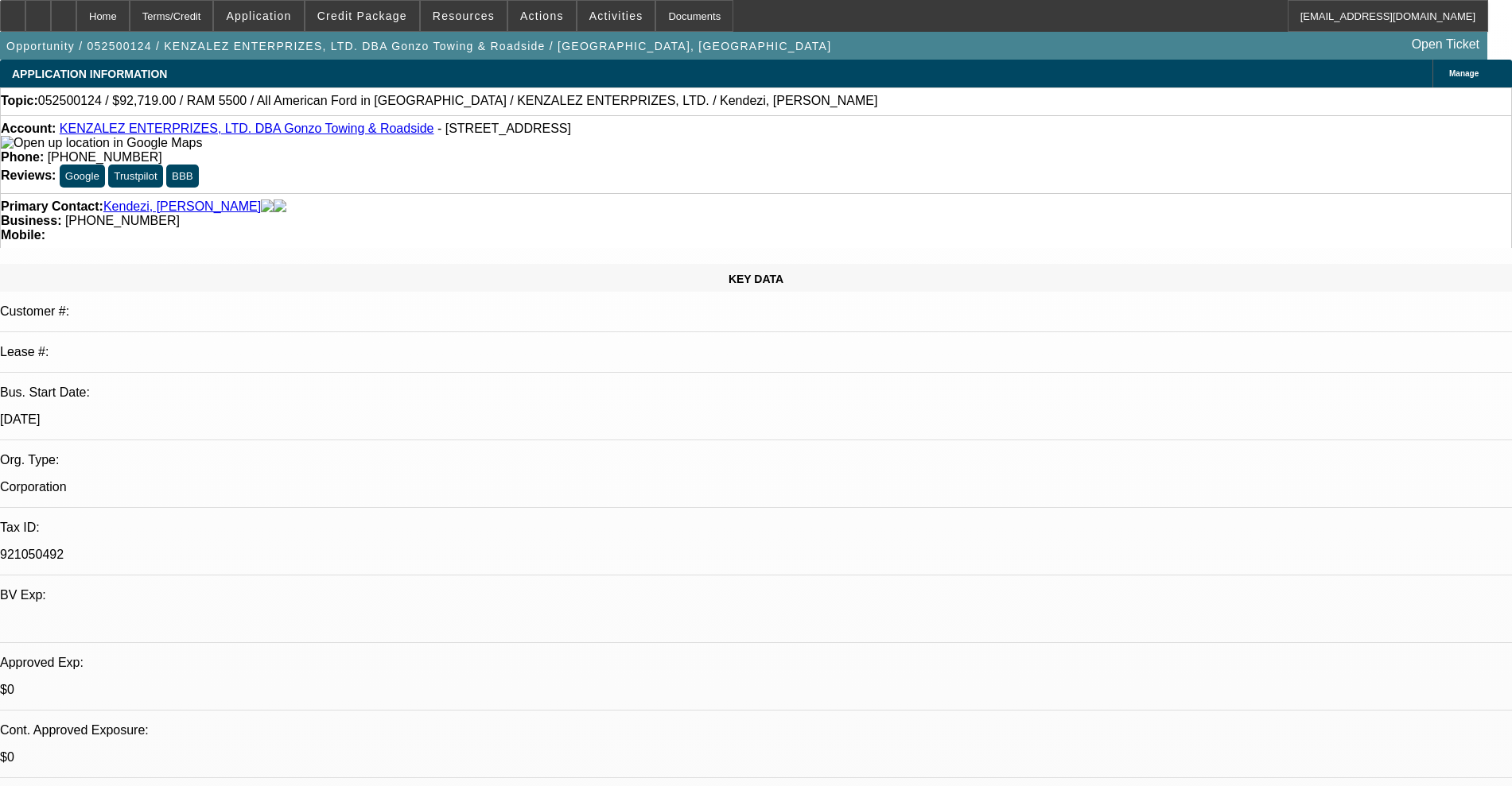
select select "0"
select select "2"
select select "0.1"
select select "4"
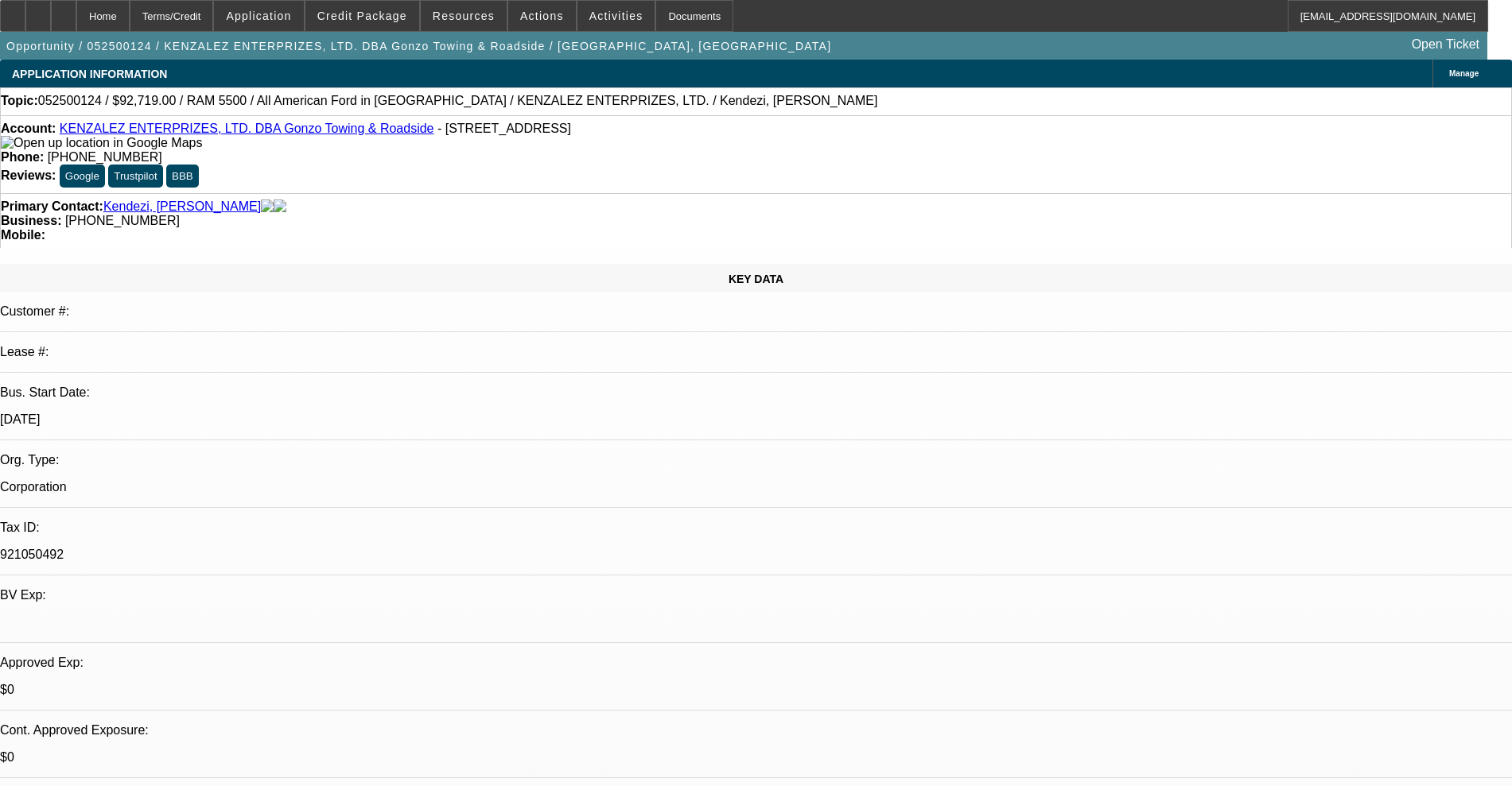
select select "0.1"
select select "2"
select select "0.1"
select select "4"
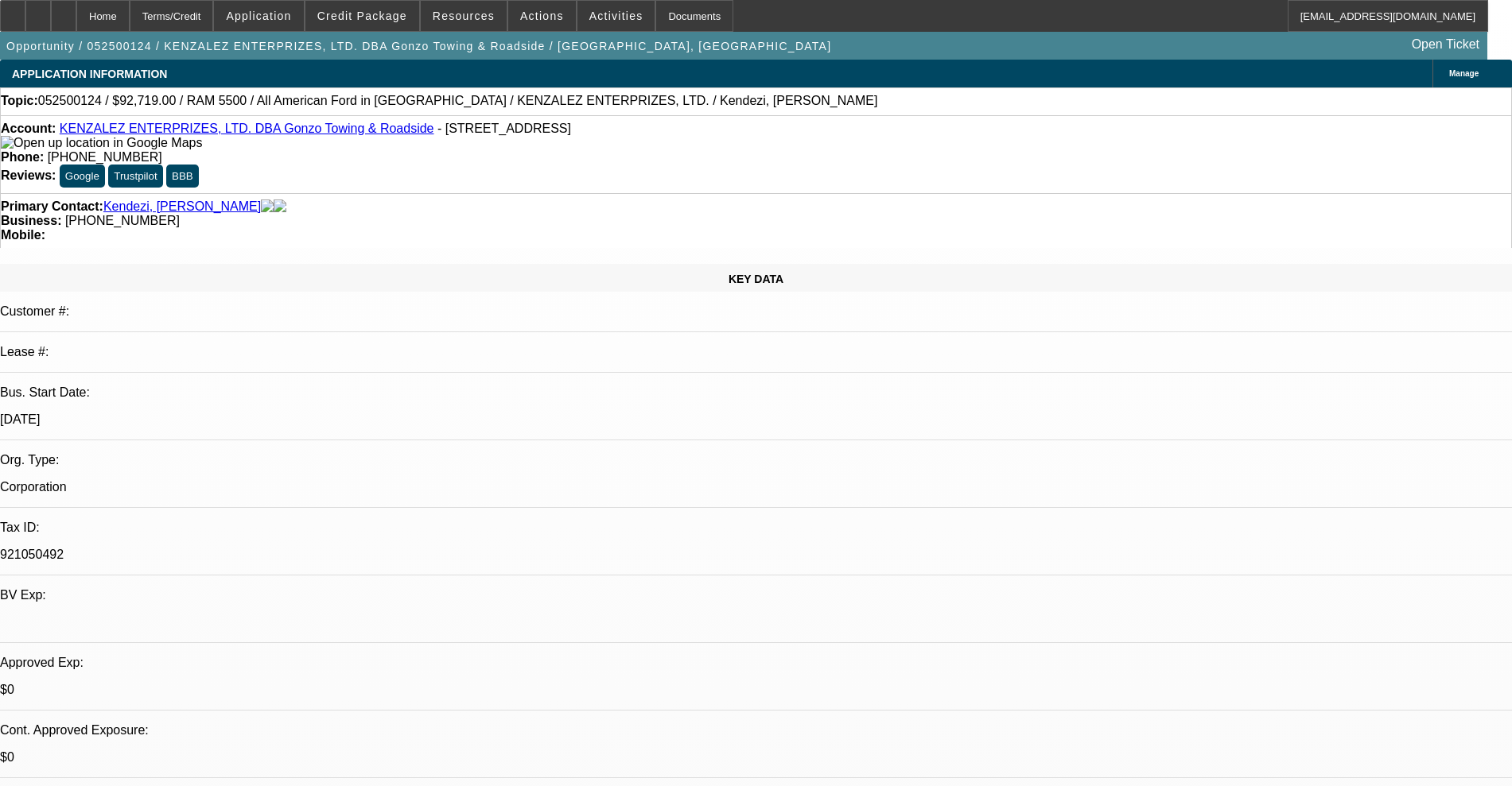
select select "0"
select select "2"
select select "0.1"
select select "4"
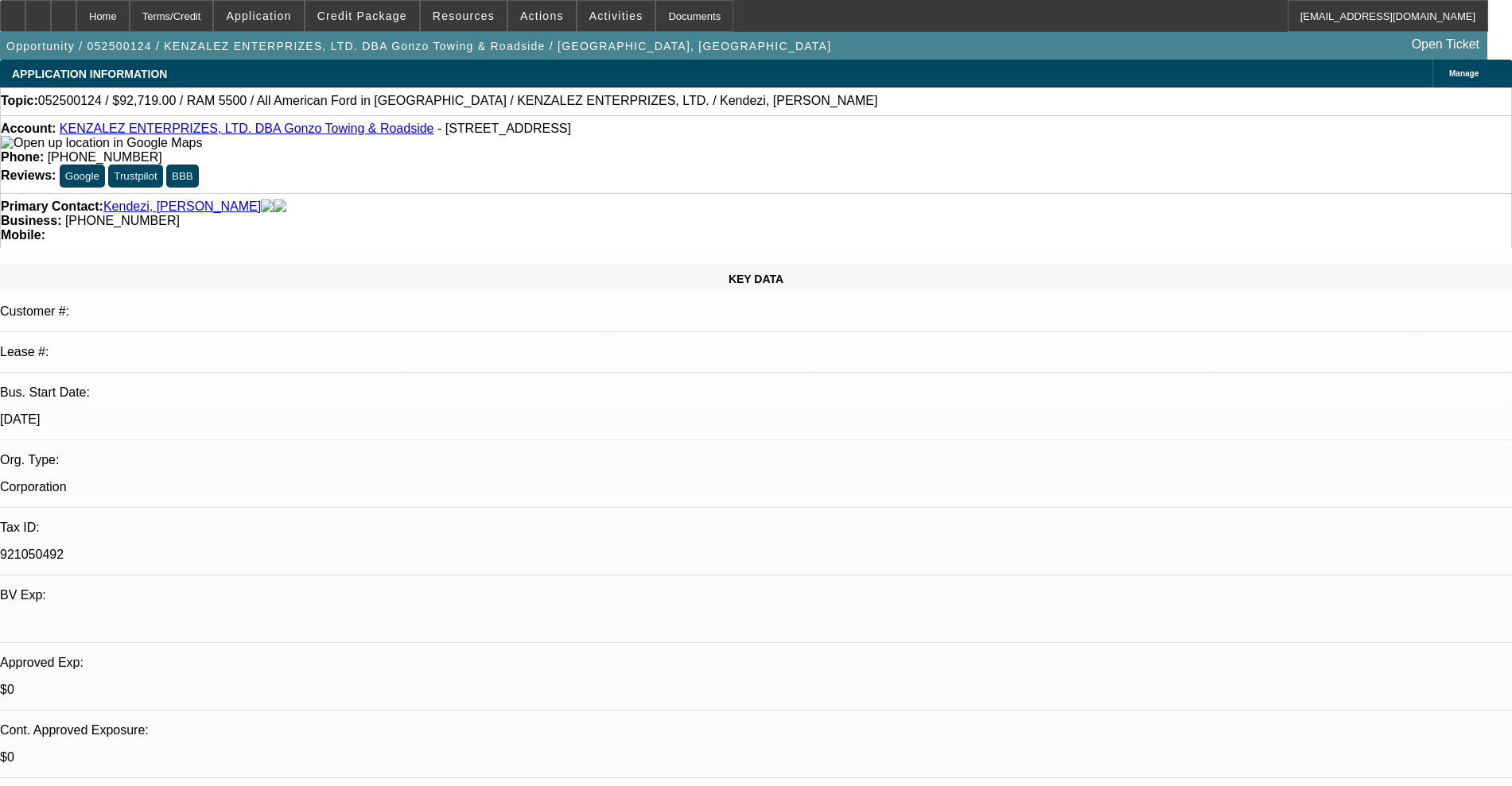
select select "2"
select select "0.1"
select select "4"
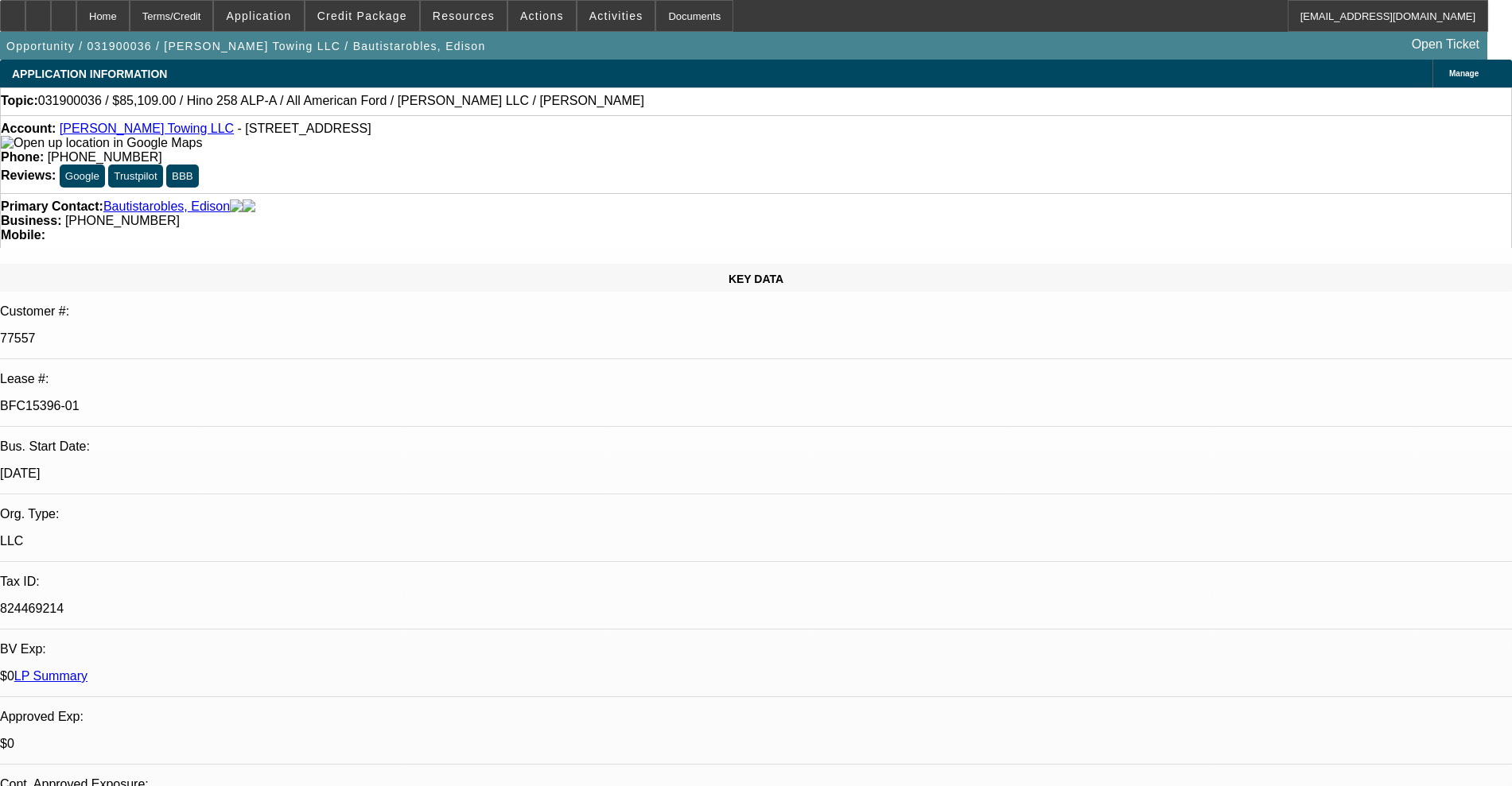
select select "0"
select select "2"
select select "0.1"
select select "4"
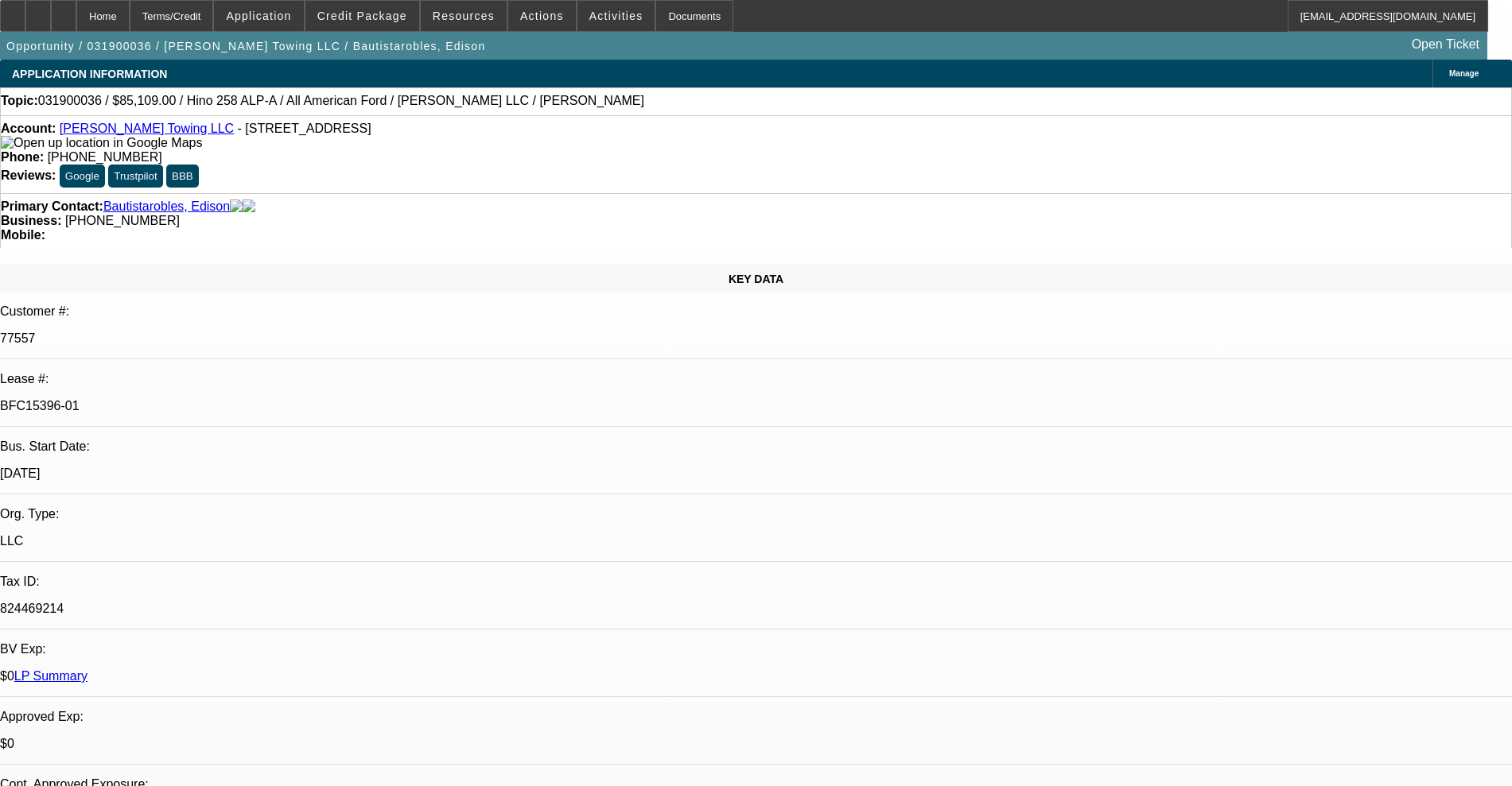
select select "0"
select select "2"
select select "0.1"
select select "4"
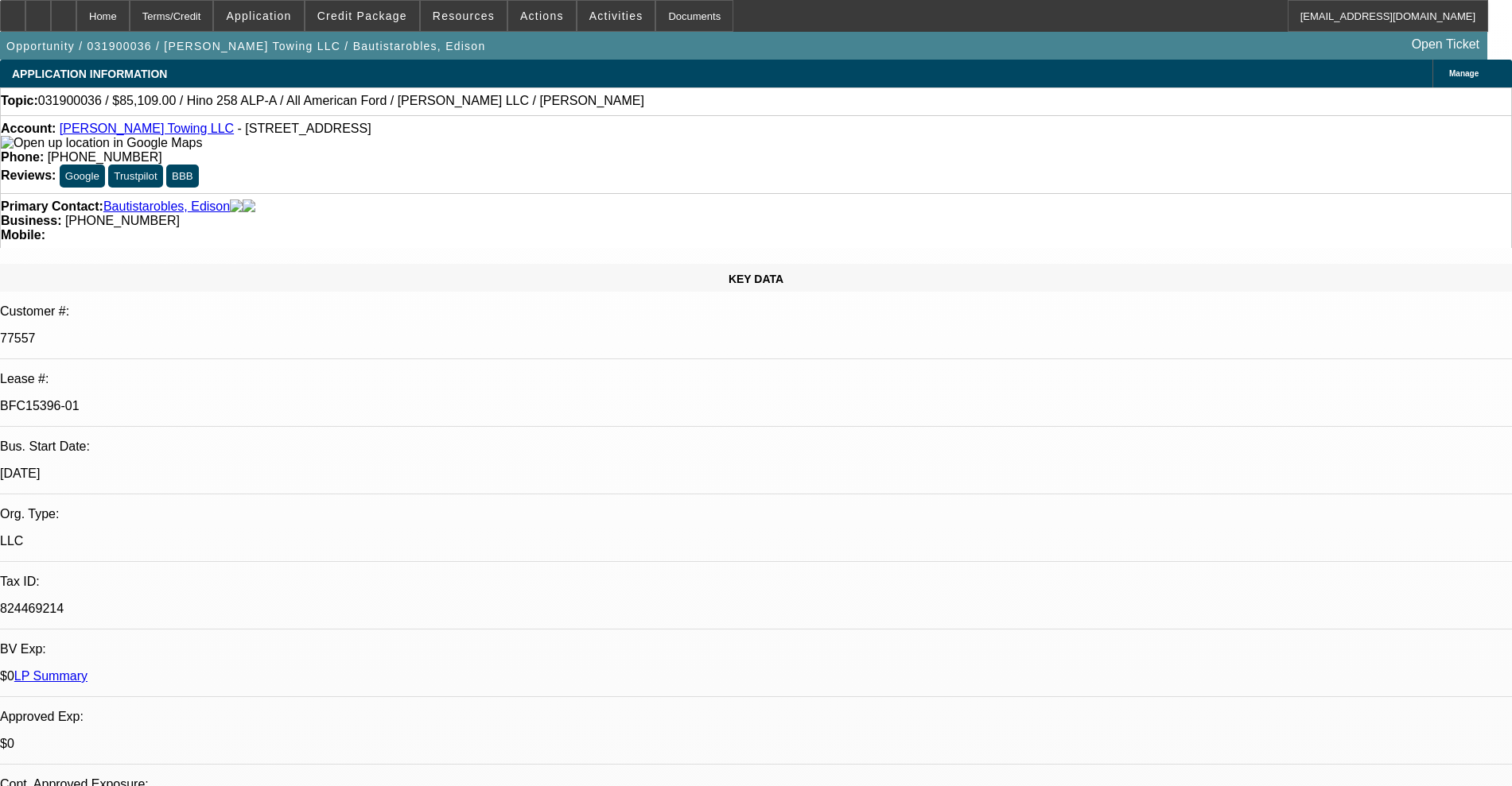
select select "0"
select select "2"
select select "0.1"
select select "4"
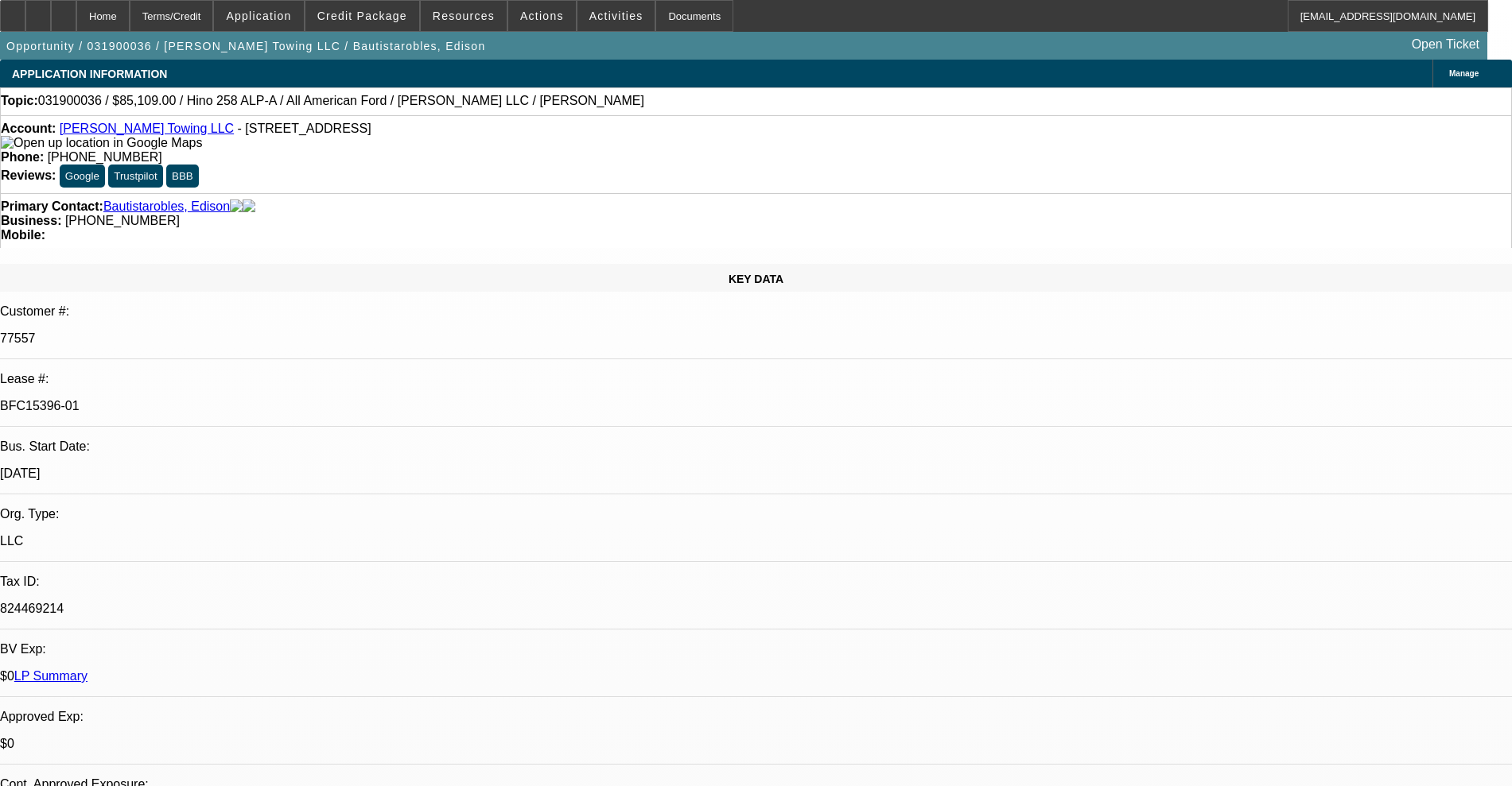
select select "0"
select select "2"
select select "0.1"
select select "4"
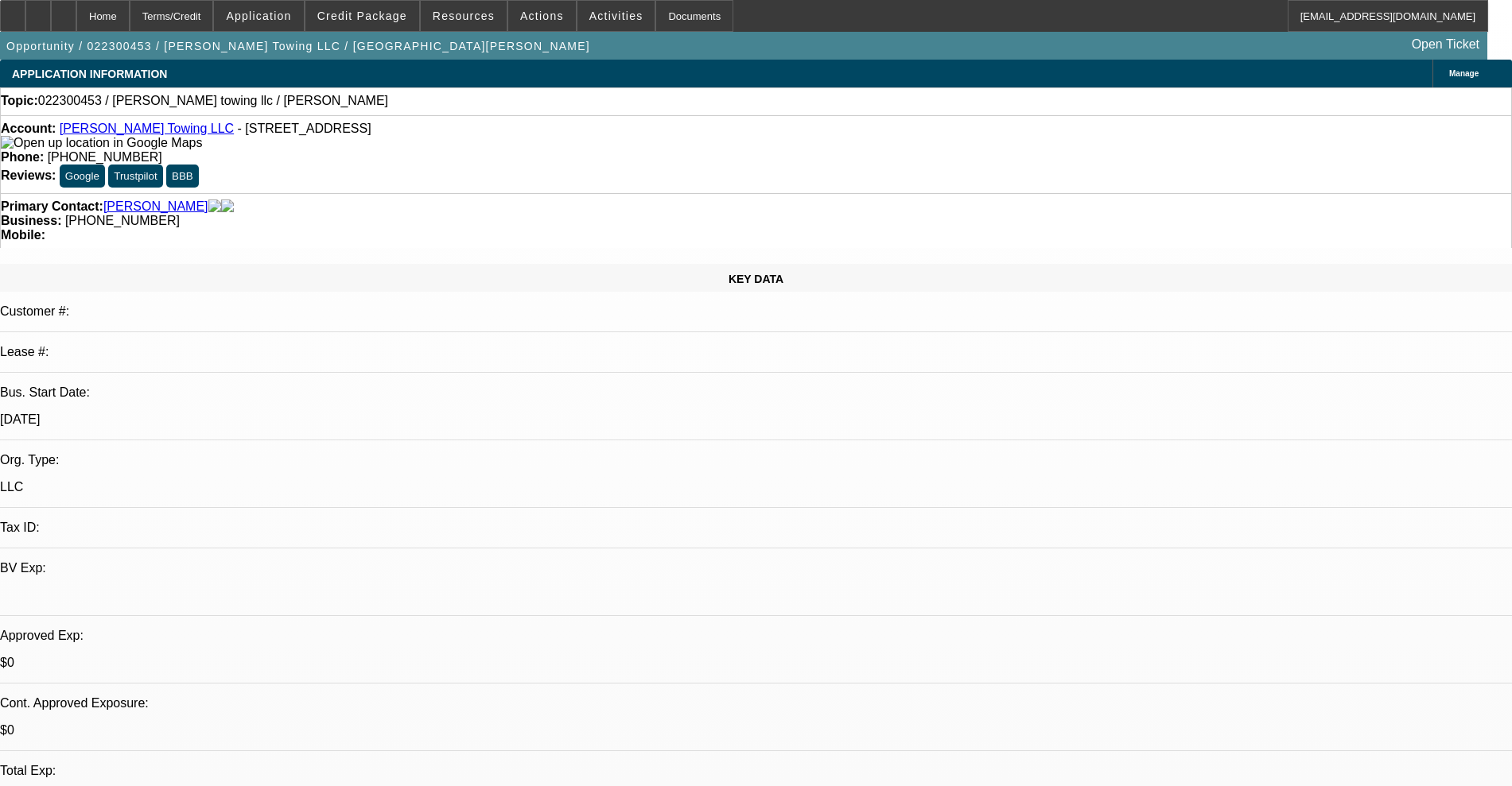
select select "0"
select select "2"
select select "0.1"
select select "4"
